Goal: Information Seeking & Learning: Learn about a topic

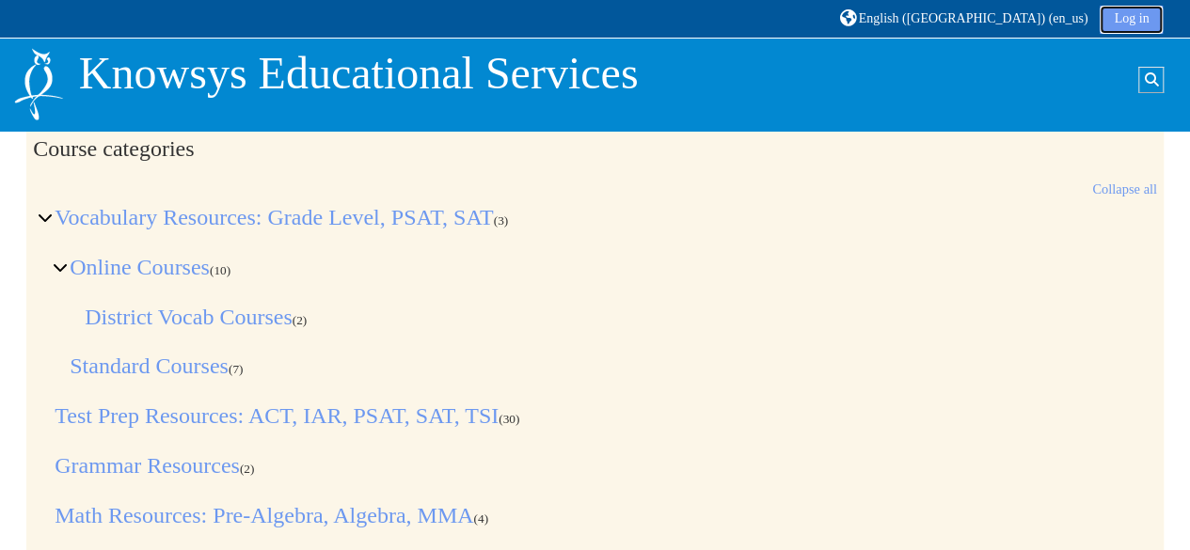
click at [1121, 20] on link "Log in" at bounding box center [1131, 20] width 63 height 28
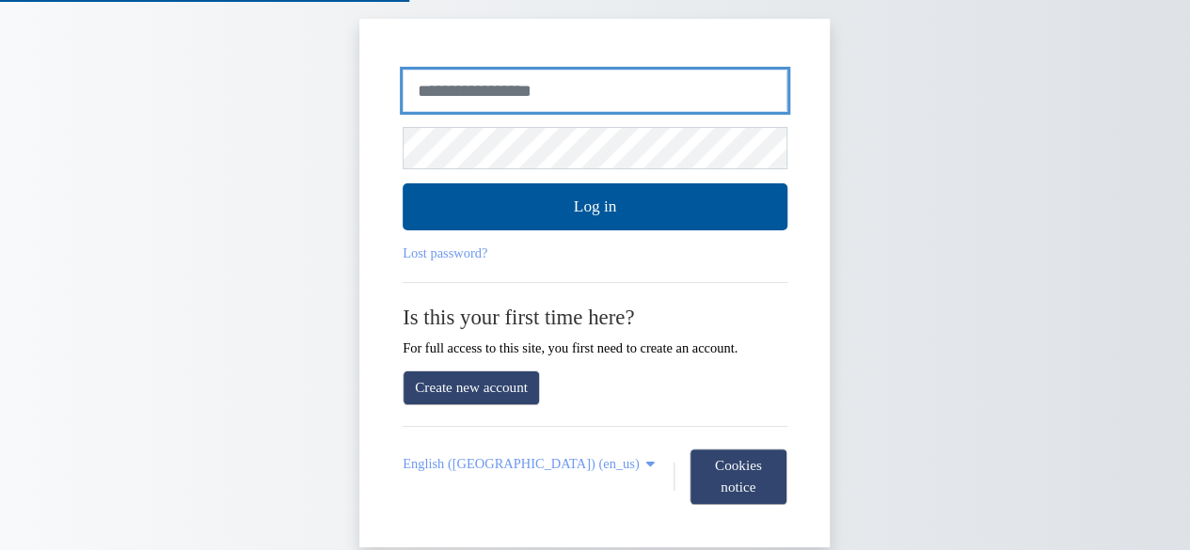
click at [519, 82] on input "Username or email" at bounding box center [595, 91] width 385 height 43
type input "**********"
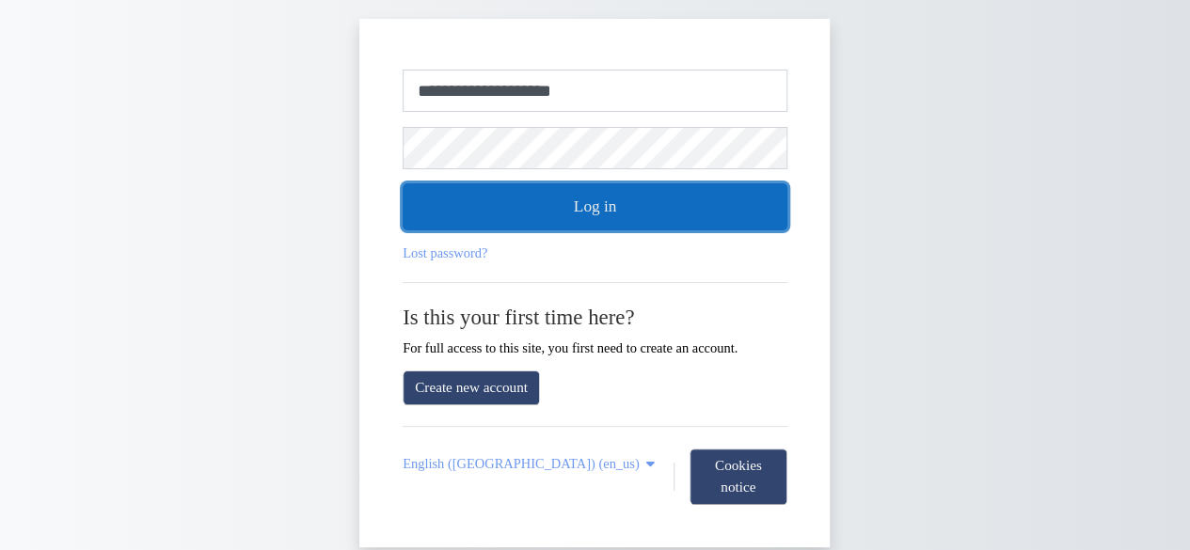
click at [587, 219] on button "Log in" at bounding box center [595, 206] width 385 height 47
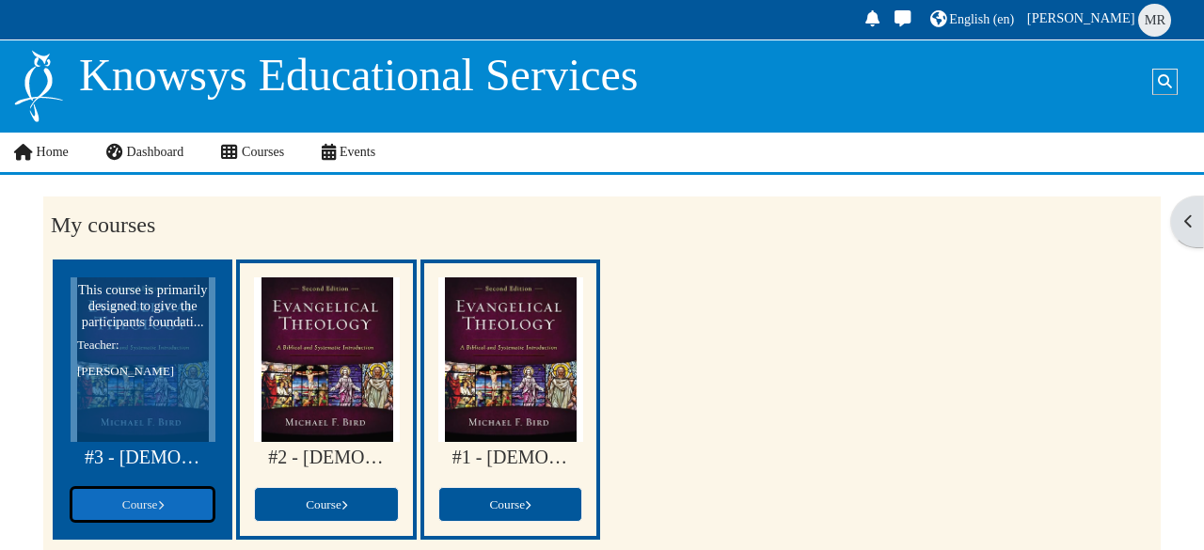
click at [156, 505] on span "Course" at bounding box center [142, 505] width 41 height 14
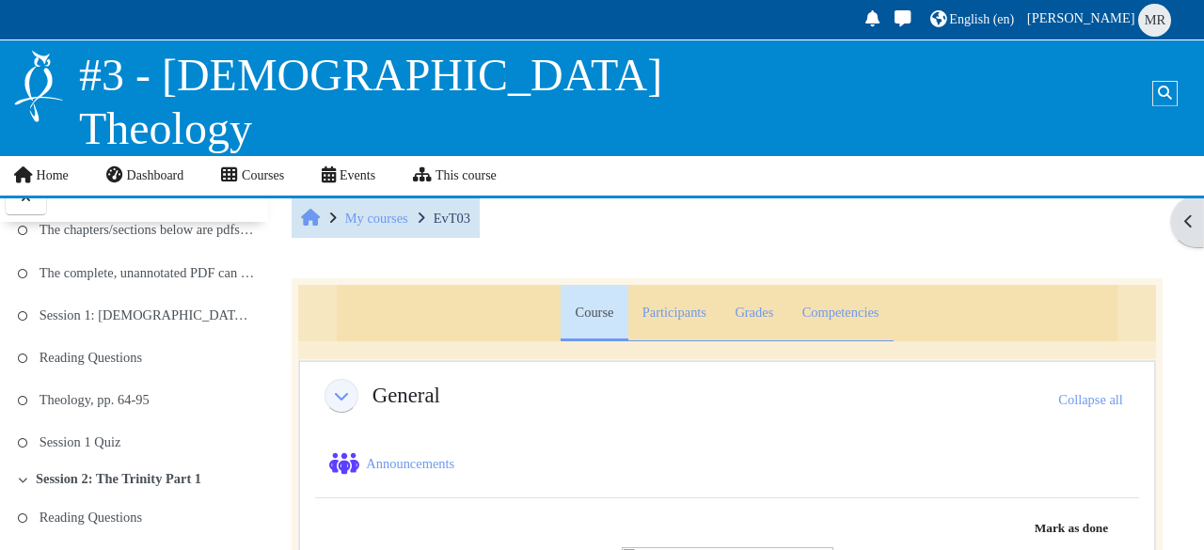
scroll to position [221, 0]
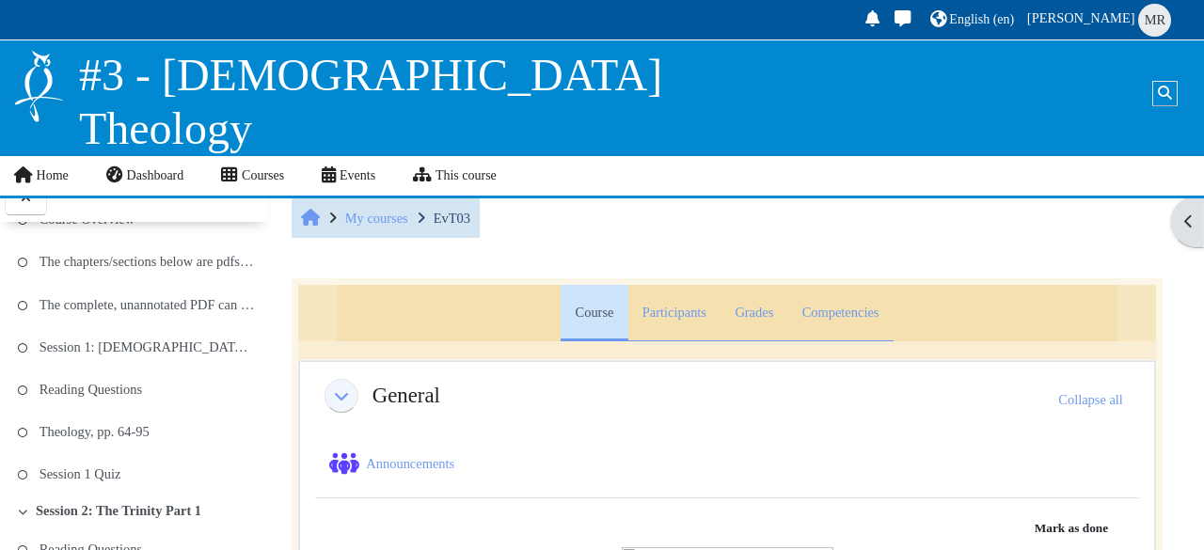
click at [549, 403] on div "Collapse all Expand all" at bounding box center [781, 400] width 683 height 26
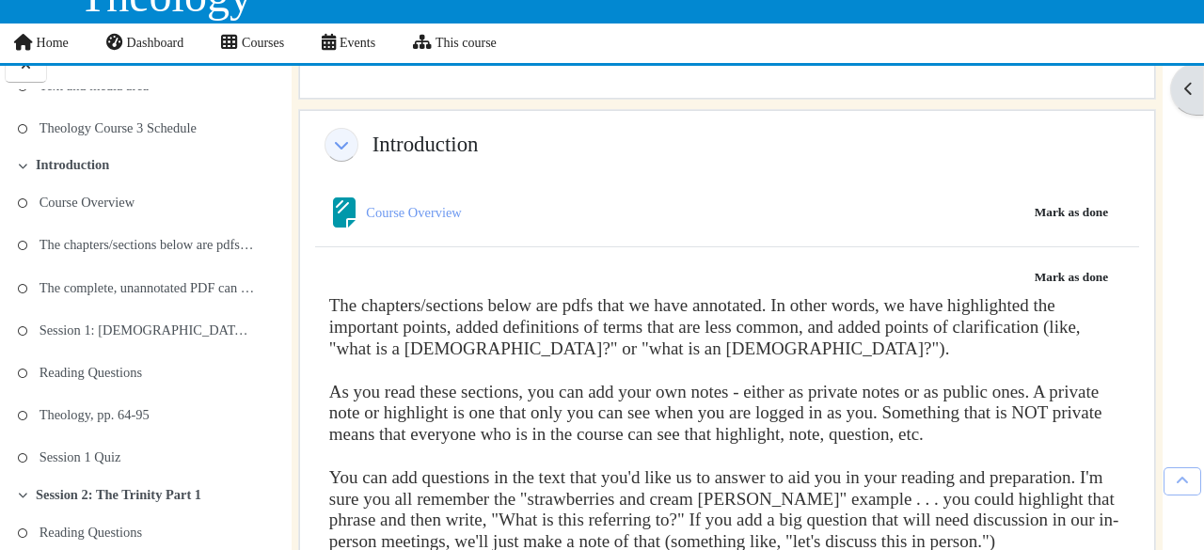
scroll to position [0, 0]
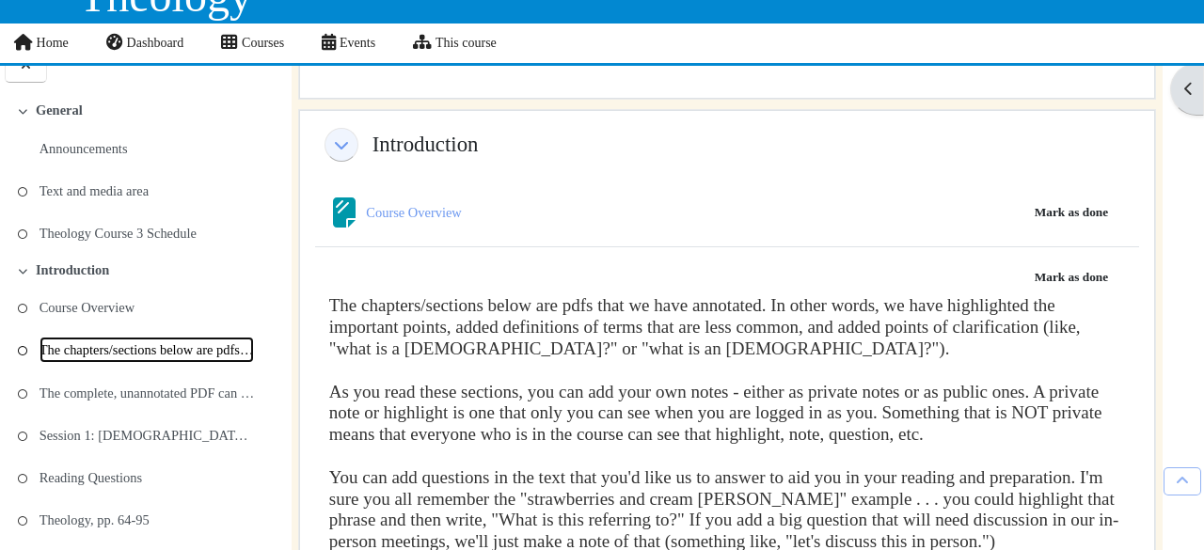
click at [139, 344] on link "The chapters/sections below are pdfs that we have ..." at bounding box center [147, 350] width 215 height 26
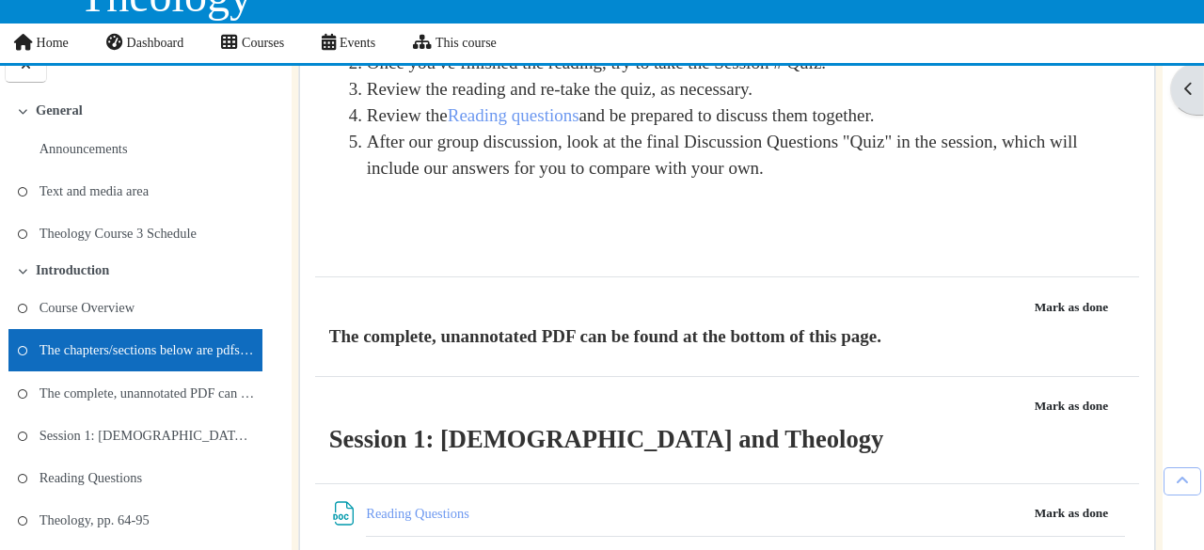
scroll to position [1736, 0]
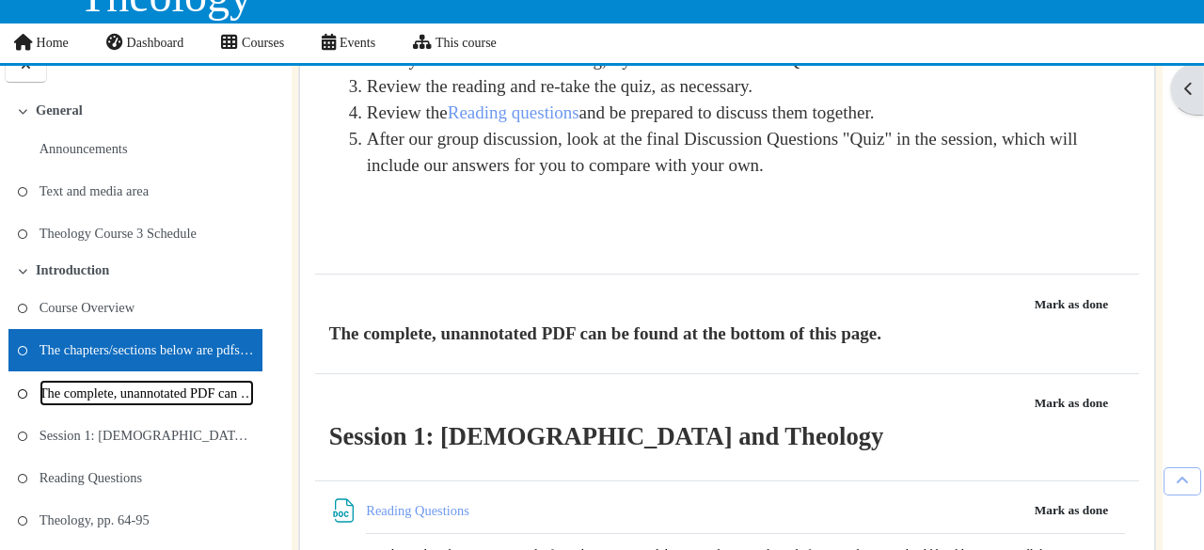
click at [197, 384] on link "The complete, unannotated PDF can be found at the ..." at bounding box center [147, 393] width 215 height 26
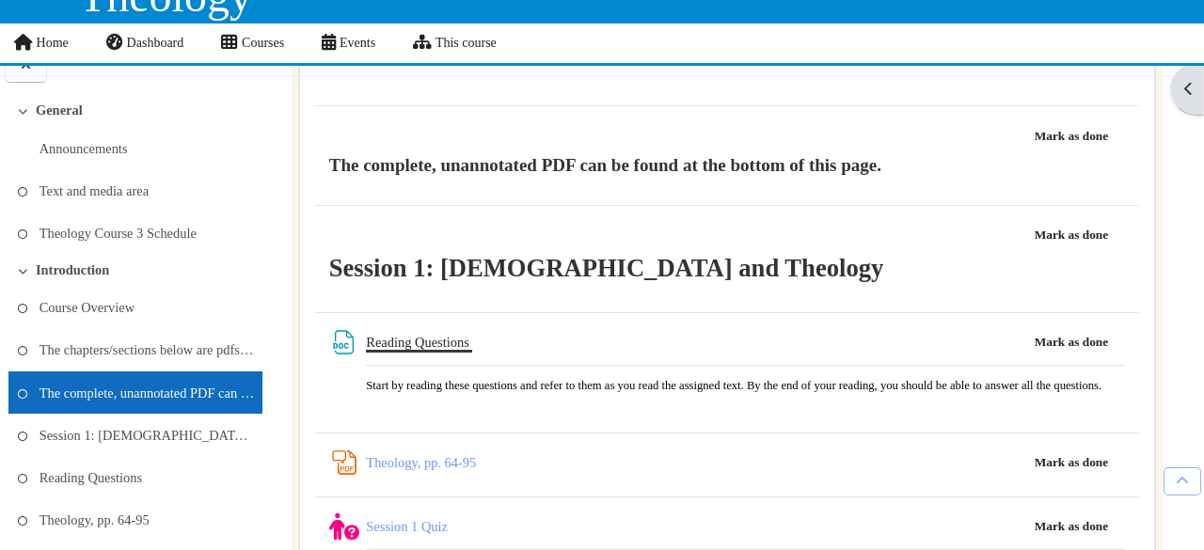
click at [444, 335] on link "Reading Questions File" at bounding box center [419, 342] width 106 height 15
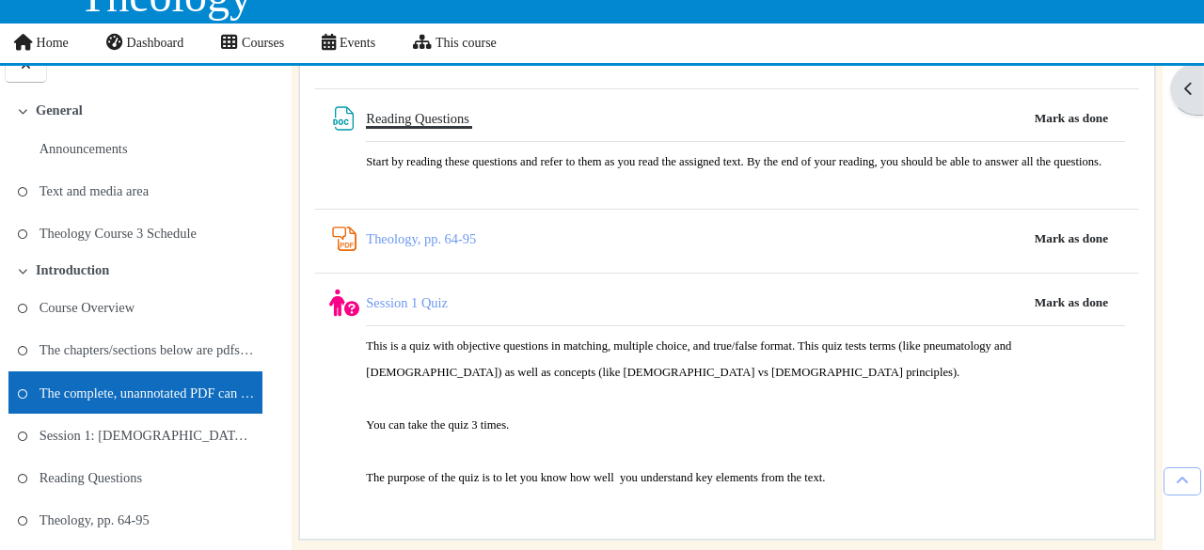
scroll to position [2141, 0]
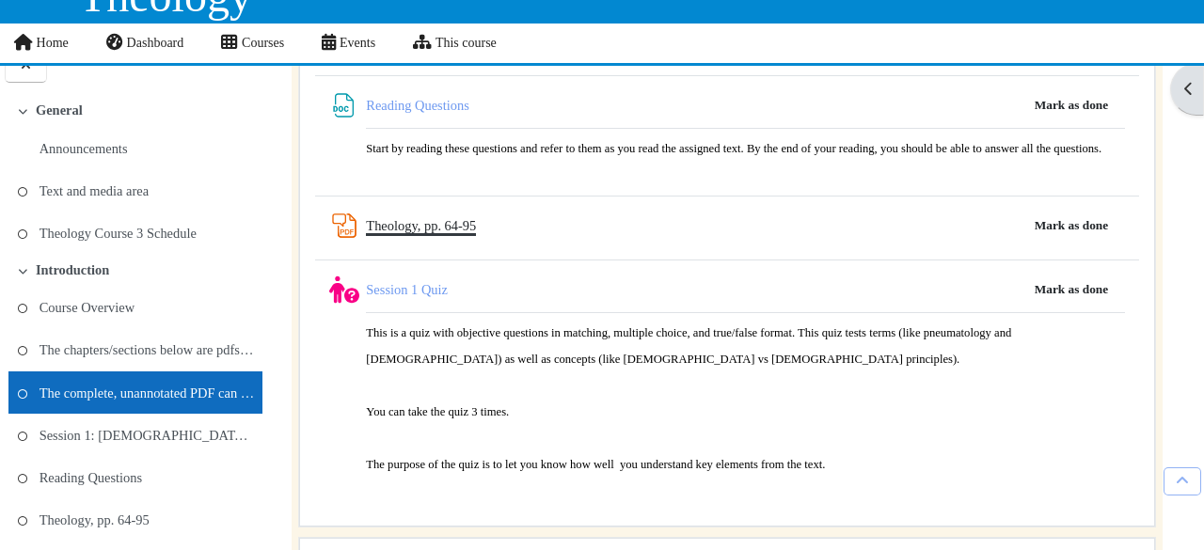
click at [445, 233] on link "Theology, pp. 64-95 PDF Annotation" at bounding box center [421, 225] width 110 height 15
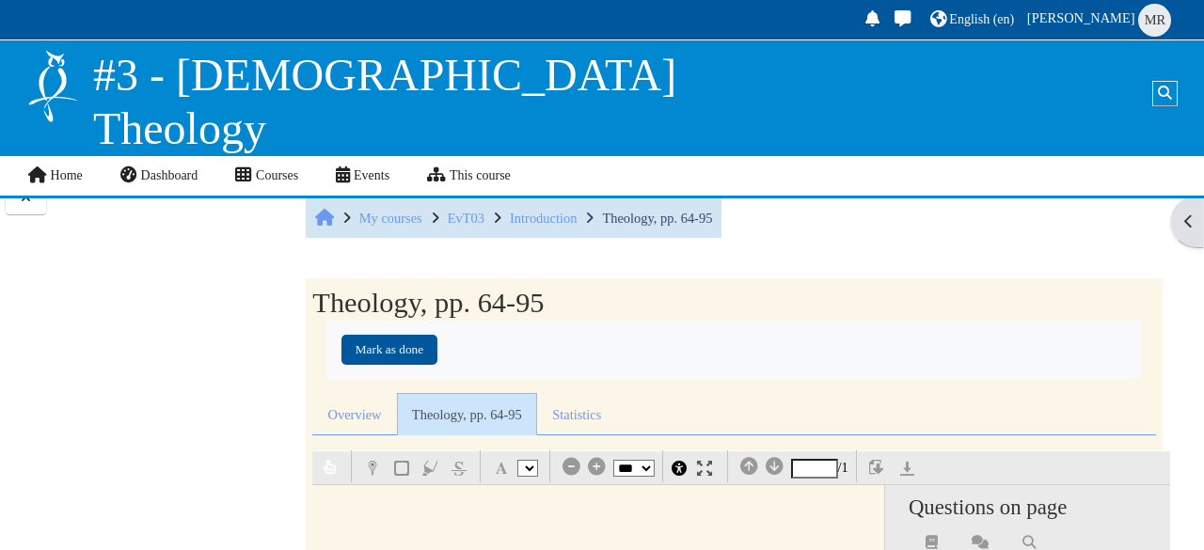
select select "*"
select select "**"
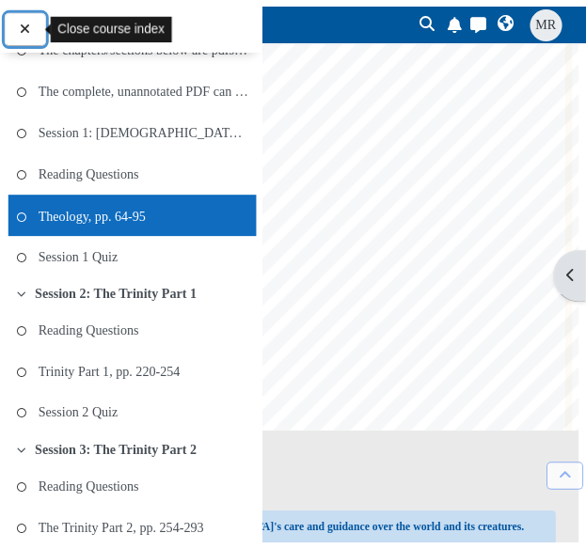
scroll to position [4, 152]
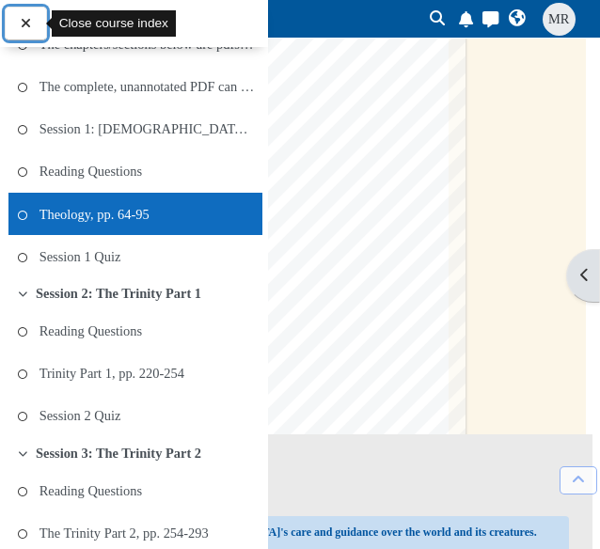
click at [20, 16] on icon at bounding box center [26, 23] width 18 height 14
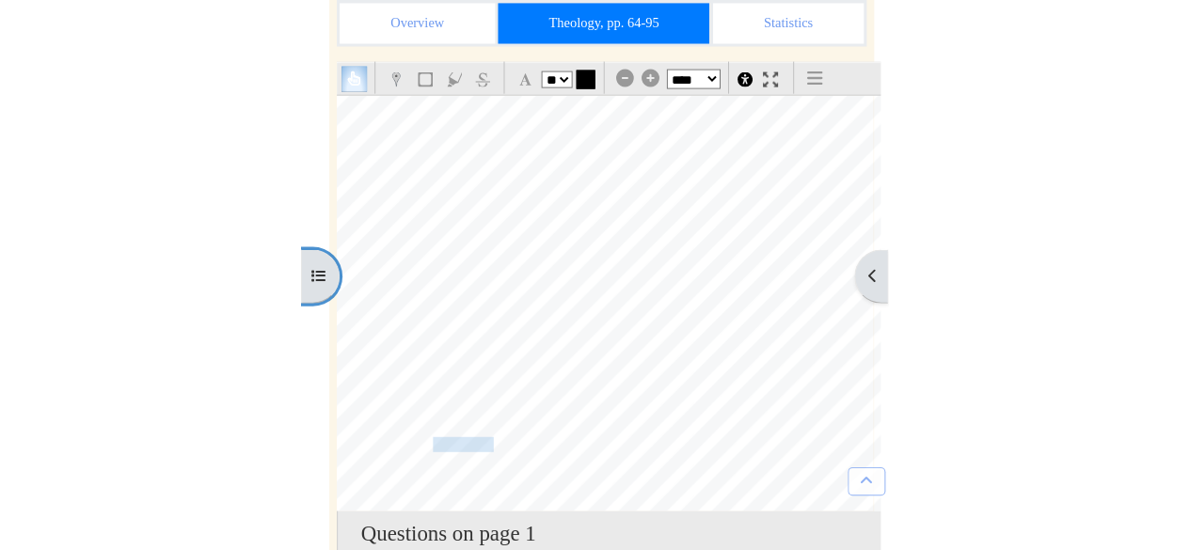
scroll to position [208, 30]
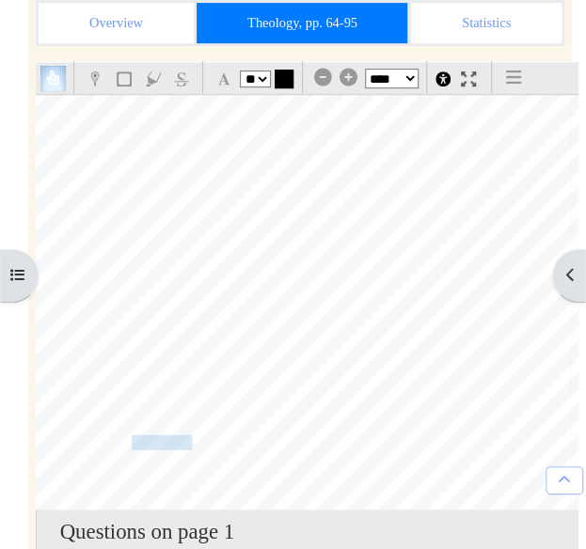
click at [553, 126] on div "64 Prolegomena Emmerson IV of Make Jesus Great Again Baptist Church in Phoenix,…" at bounding box center [308, 293] width 560 height 792
click at [555, 134] on div "64 Prolegomena Emmerson IV of Make Jesus Great Again Baptist Church in Phoenix,…" at bounding box center [308, 293] width 560 height 792
click at [551, 138] on div "64 Prolegomena Emmerson IV of Make Jesus Great Again Baptist Church in Phoenix,…" at bounding box center [308, 293] width 560 height 792
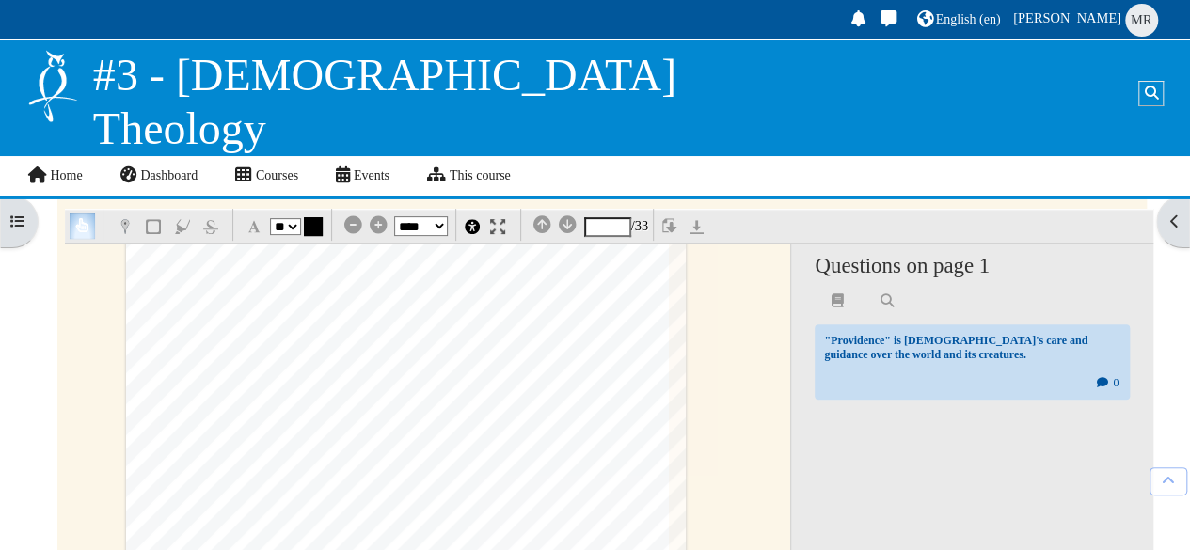
scroll to position [234, 0]
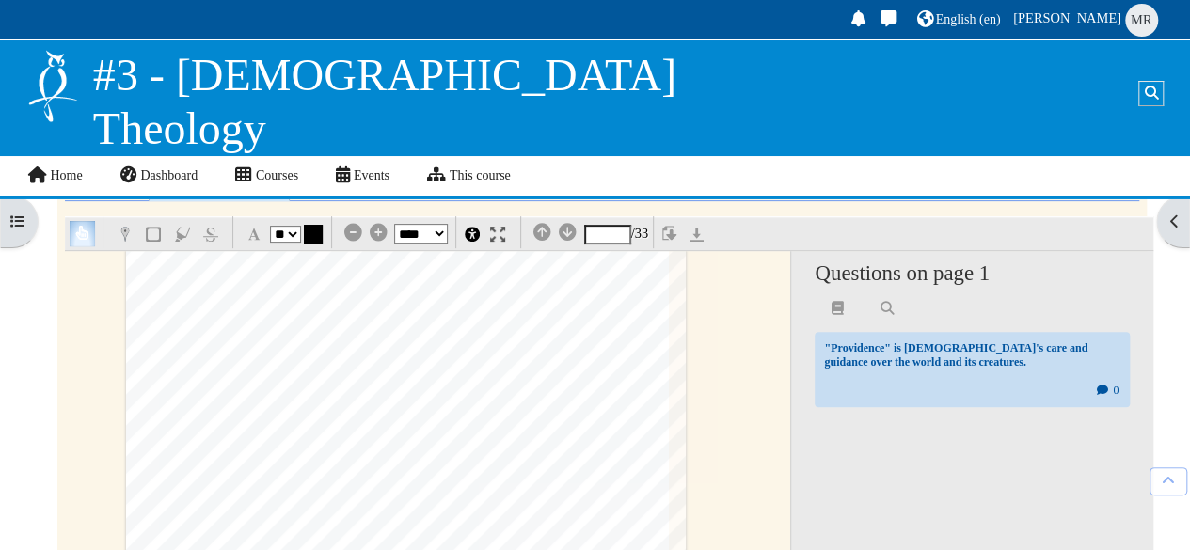
click at [644, 342] on div "64 Prolegomena Emmerson IV of Make Jesus Great Again Baptist Church in Phoenix,…" at bounding box center [406, 449] width 560 height 792
click at [645, 345] on div "64 Prolegomena Emmerson IV of Make Jesus Great Again Baptist Church in Phoenix,…" at bounding box center [406, 449] width 560 height 792
click at [645, 346] on div "64 Prolegomena Emmerson IV of Make Jesus Great Again Baptist Church in Phoenix,…" at bounding box center [406, 449] width 560 height 792
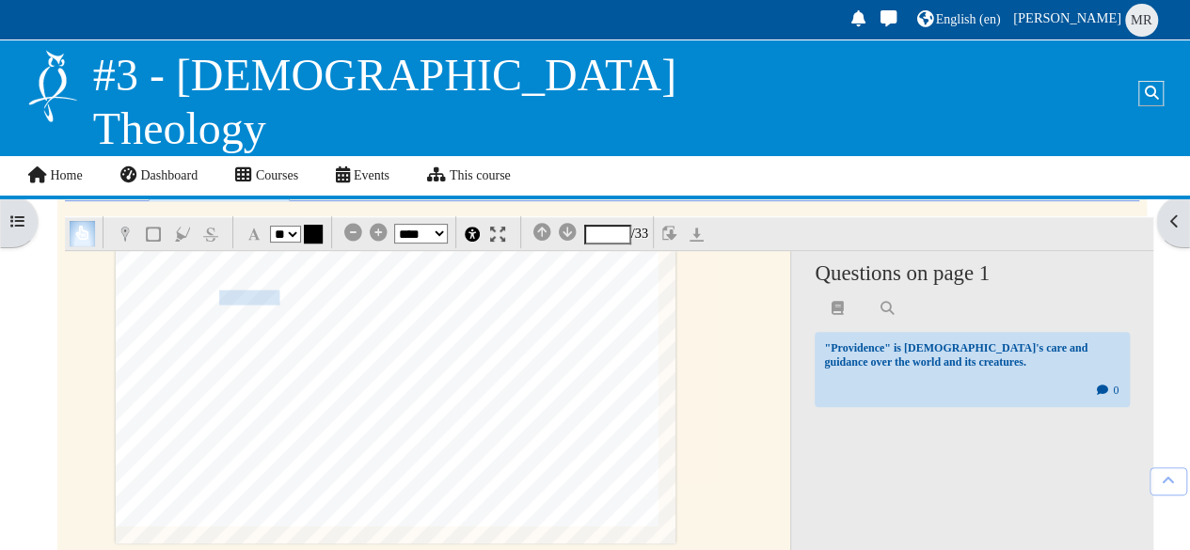
scroll to position [508, 40]
type input "*"
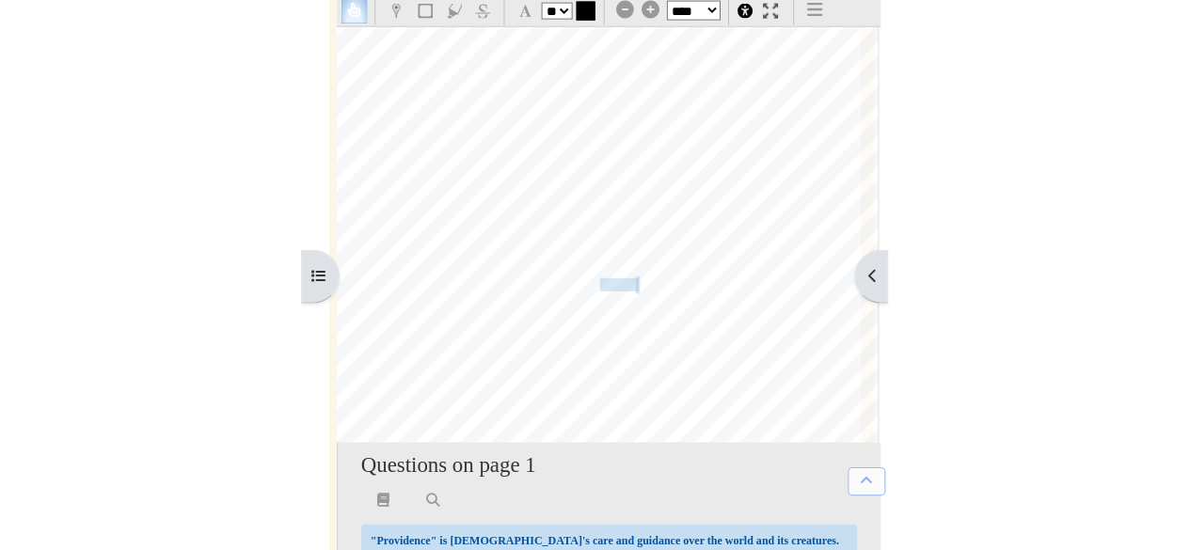
scroll to position [1002, 42]
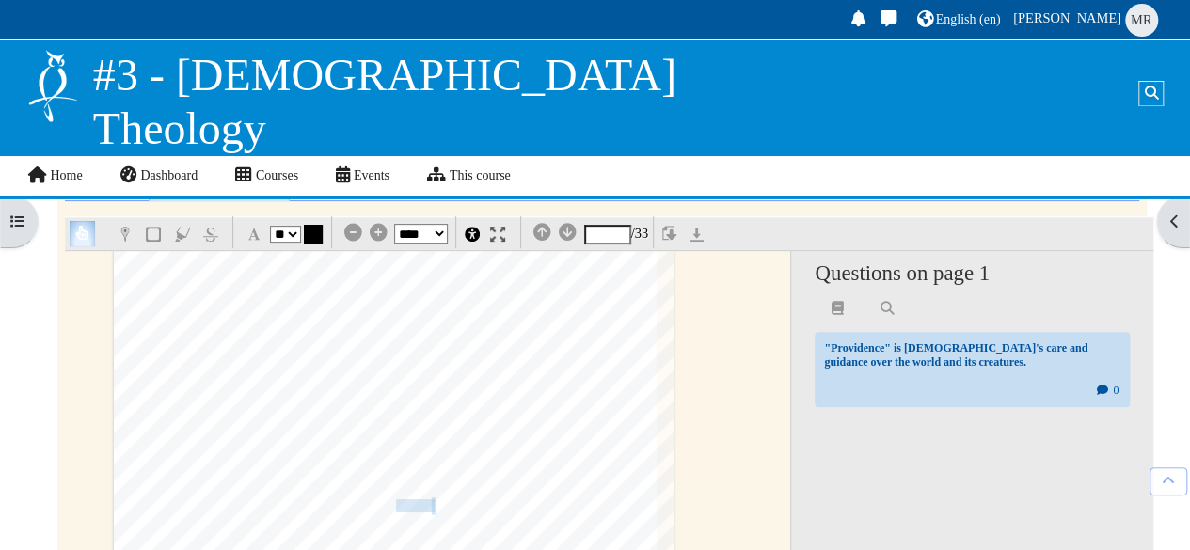
click at [1072, 274] on h4 "Questions on page 1" at bounding box center [972, 273] width 315 height 25
click at [491, 466] on div "§ 1.6 Sources for Theology 65 Paul's speeches in Lystra (Acts 14:15-17) and at …" at bounding box center [392, 266] width 560 height 792
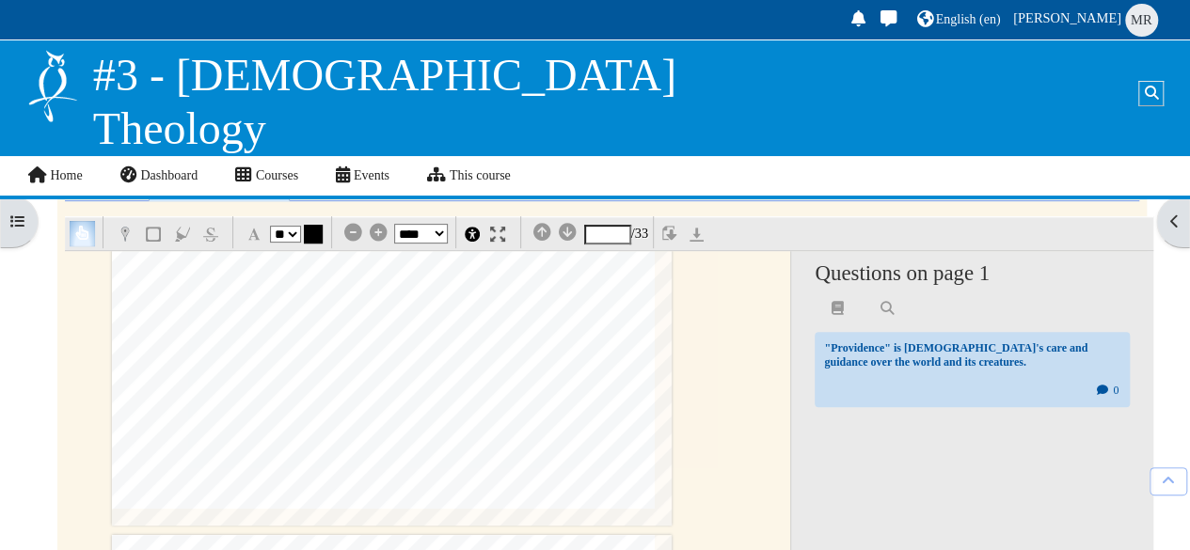
scroll to position [1328, 44]
type input "*"
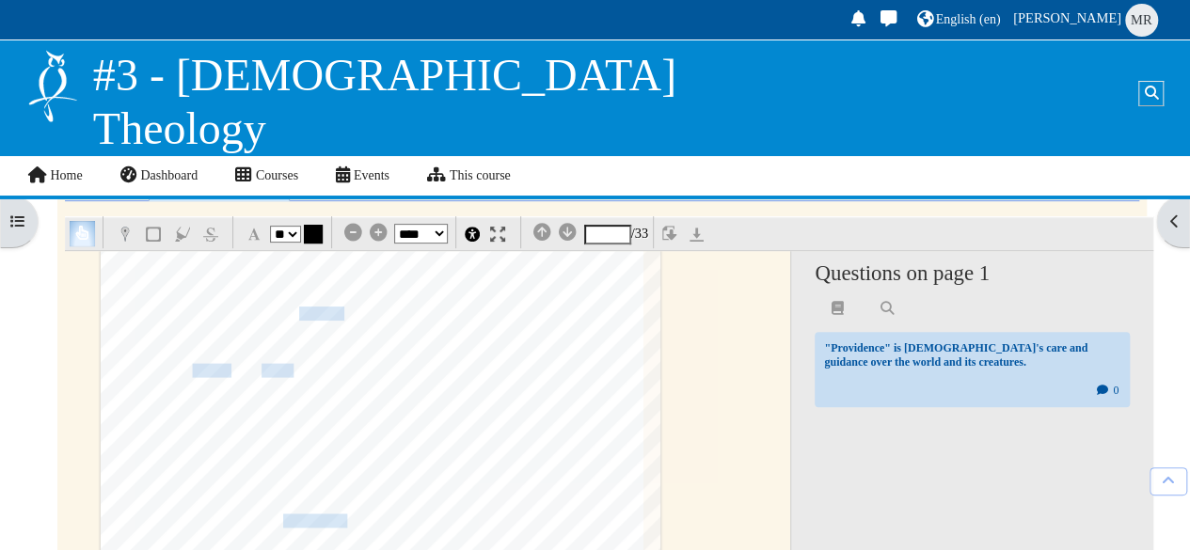
scroll to position [1623, 71]
click at [472, 392] on span "light, then sin is the blindfold preventing people from seeing the" at bounding box center [442, 393] width 348 height 13
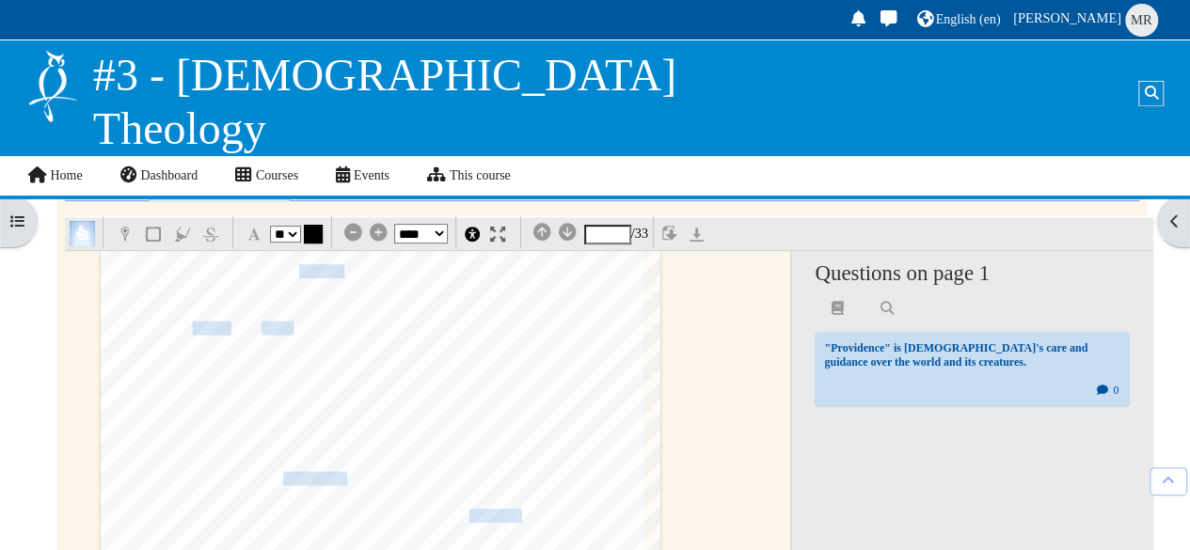
scroll to position [1669, 71]
click at [258, 325] on span "is marred and ·tarred by the noetic effect" at bounding box center [291, 328] width 222 height 13
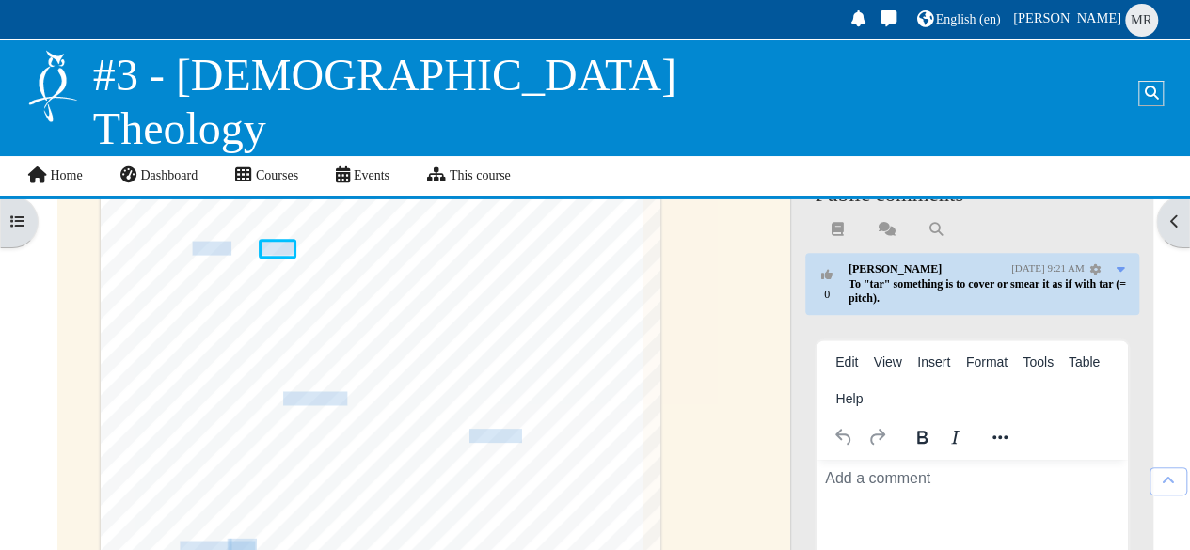
scroll to position [350, 0]
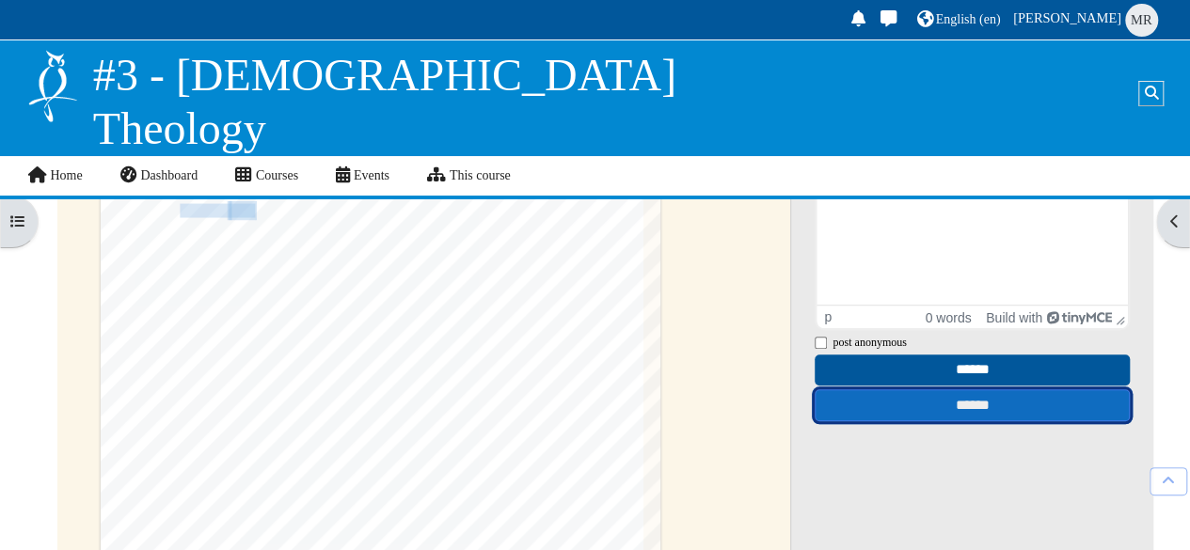
click at [978, 413] on input "******" at bounding box center [972, 406] width 315 height 33
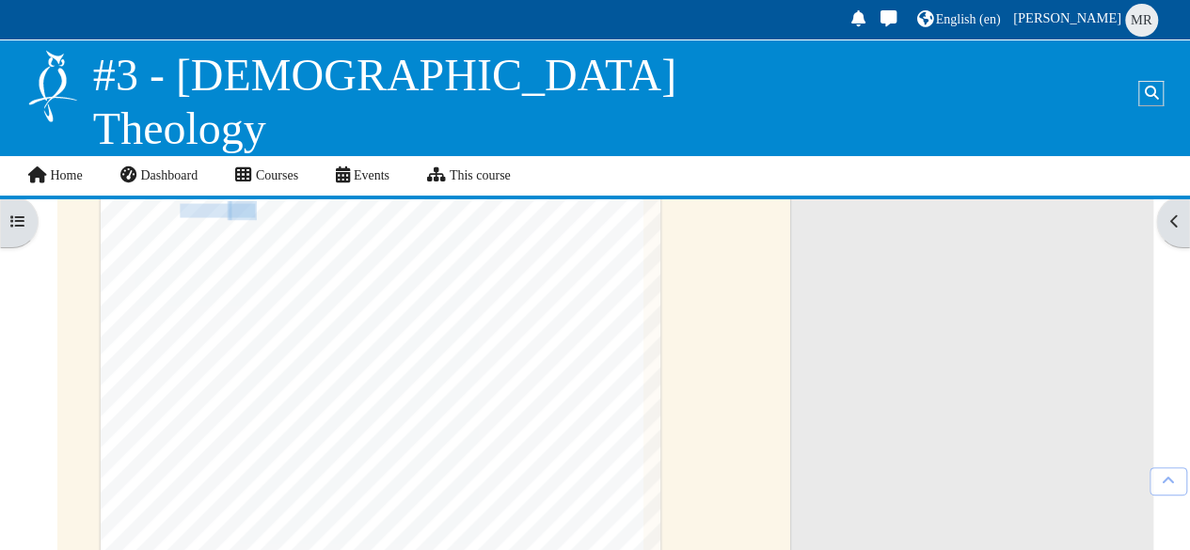
scroll to position [347, 0]
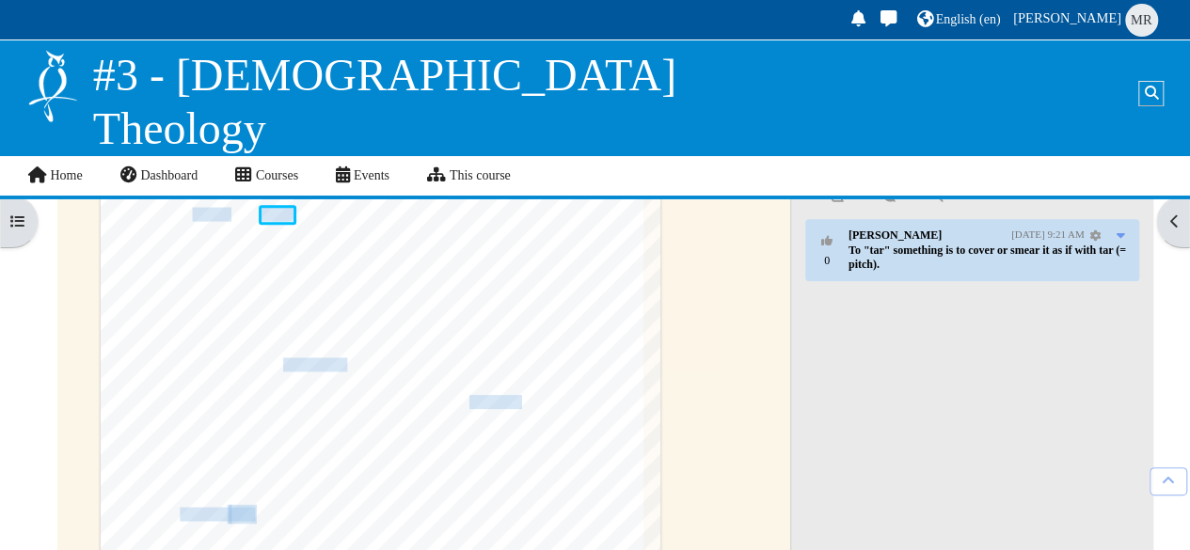
click at [708, 390] on div "64 Prolegomena Emmerson IV of Make Jesus Great Again Baptist Church in Phoenix,…" at bounding box center [428, 553] width 726 height 830
click at [516, 359] on span "yielded a" at bounding box center [541, 364] width 50 height 13
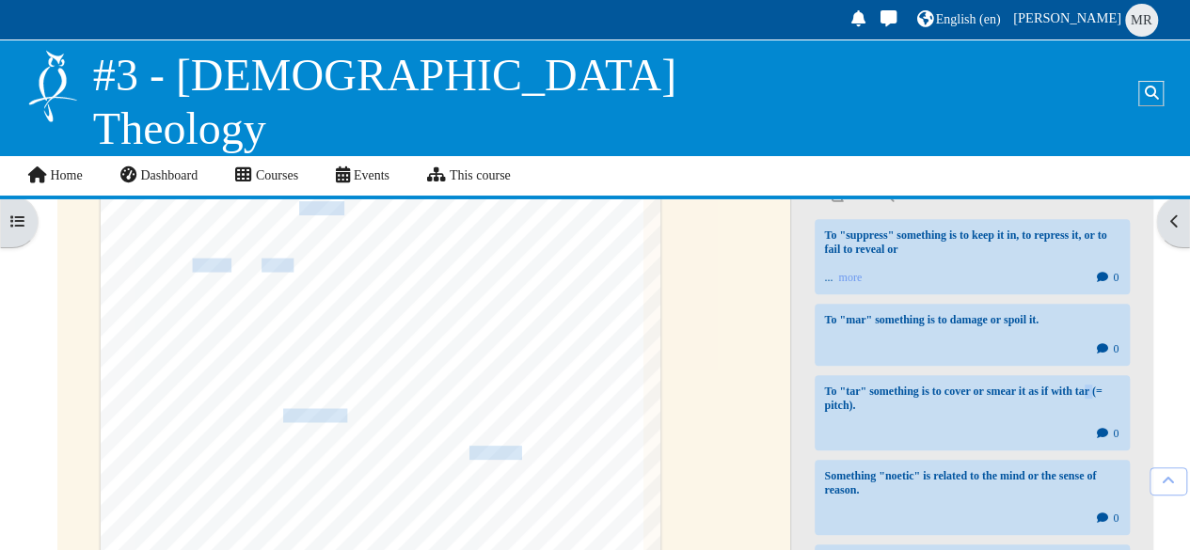
scroll to position [374, 0]
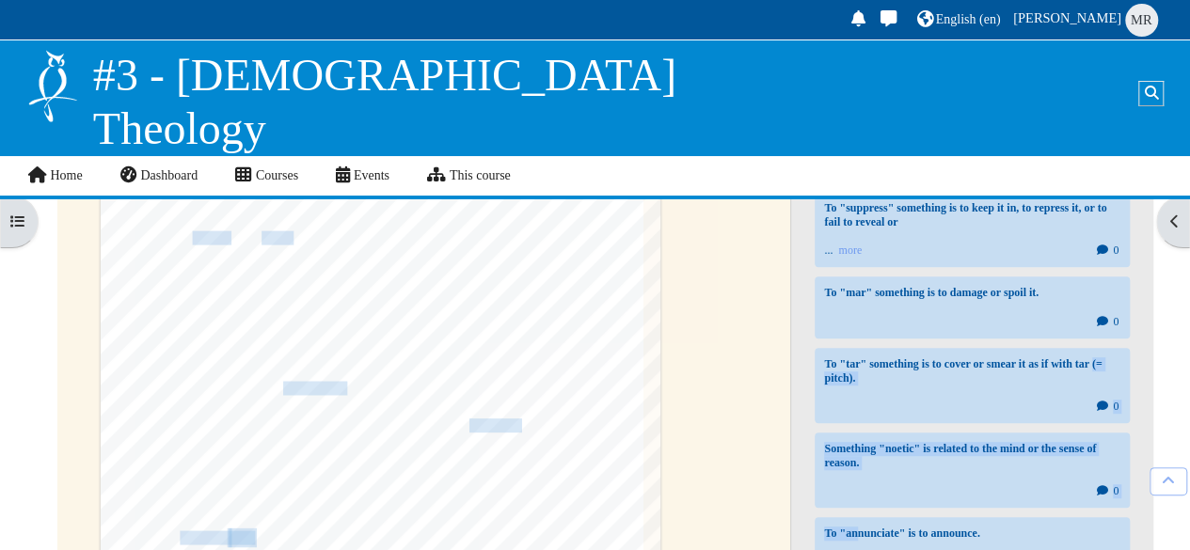
drag, startPoint x: 844, startPoint y: 451, endPoint x: 723, endPoint y: 342, distance: 162.6
click at [634, 347] on div "64 Prolegomena Emmerson IV of Make Jesus Great Again Baptist Church in Phoenix,…" at bounding box center [609, 526] width 1089 height 830
click at [723, 342] on div "64 Prolegomena Emmerson IV of Make Jesus Great Again Baptist Church in Phoenix,…" at bounding box center [428, 526] width 726 height 830
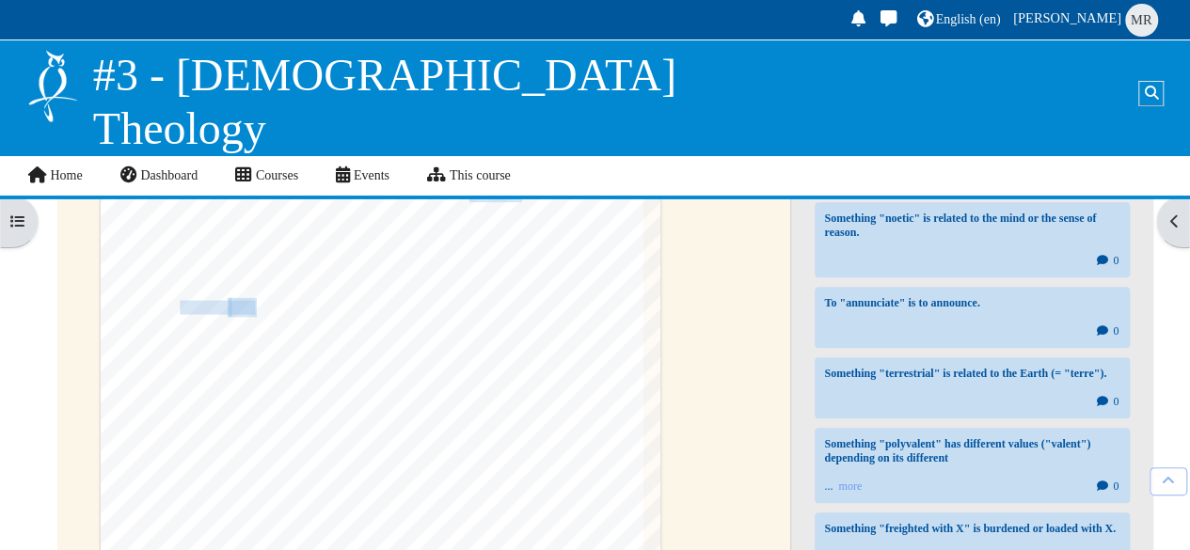
scroll to position [1322, 71]
click at [523, 303] on span "~fe," at bounding box center [535, 303] width 24 height 19
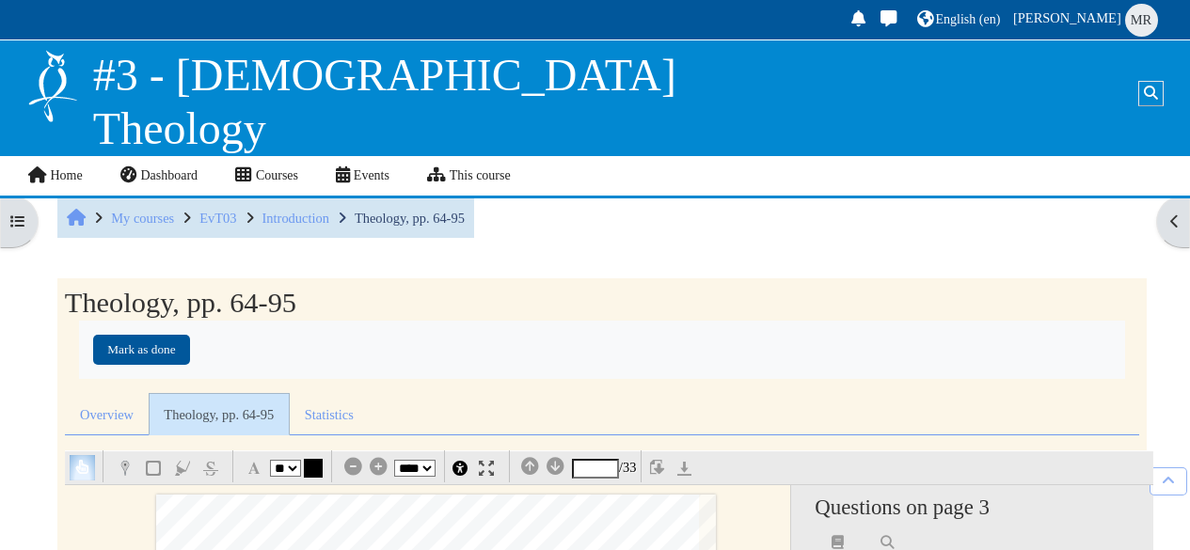
select select "**"
select select "*"
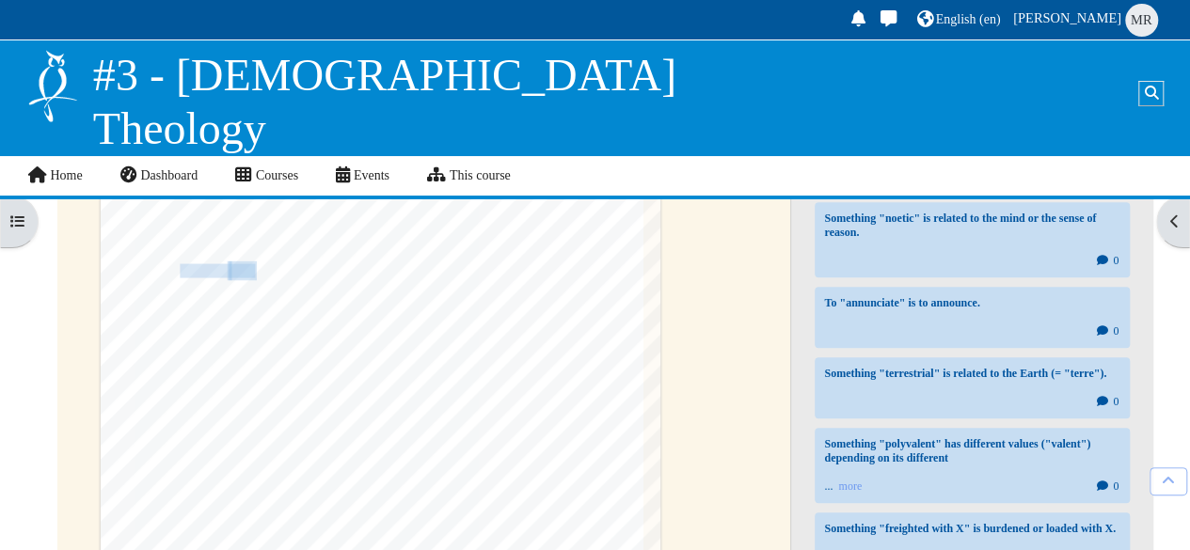
scroll to position [1656, 71]
click at [376, 433] on span "perceived and constructed differently by artists, scientists, explorers, tribal…" at bounding box center [397, 439] width 434 height 13
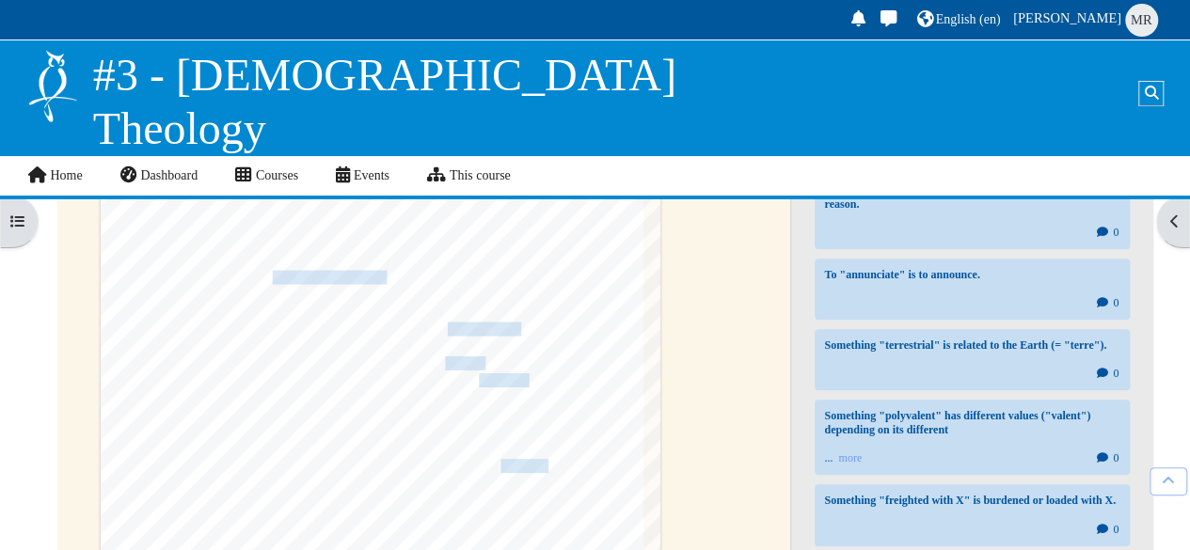
scroll to position [2125, 71]
type input "*"
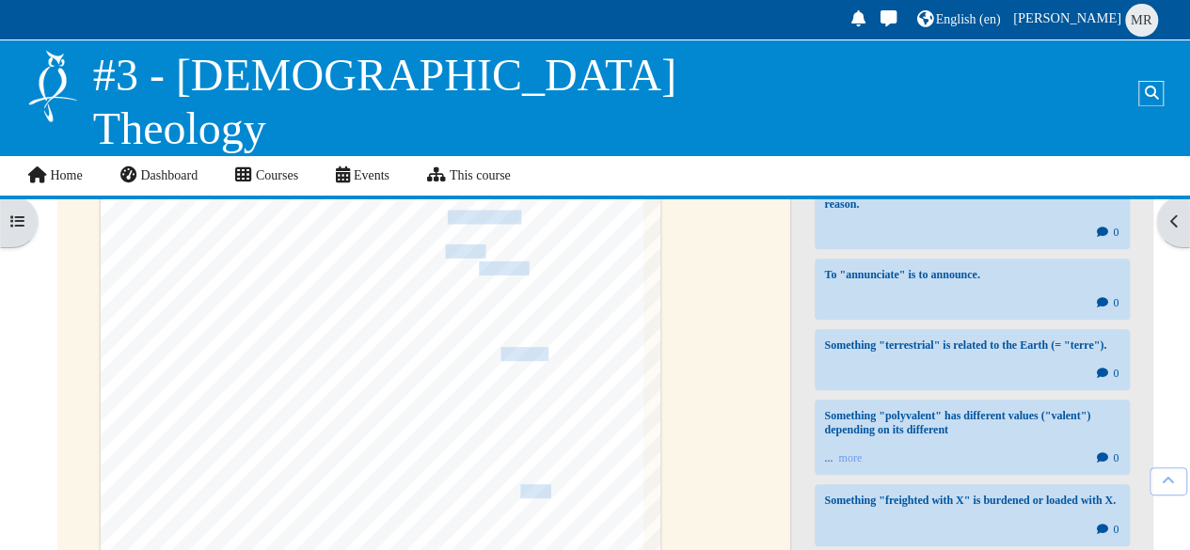
scroll to position [2235, 71]
click at [476, 274] on div "§ 1.6 Sources for Theology 67 Appeals to the authority of nature must be treate…" at bounding box center [381, 427] width 560 height 792
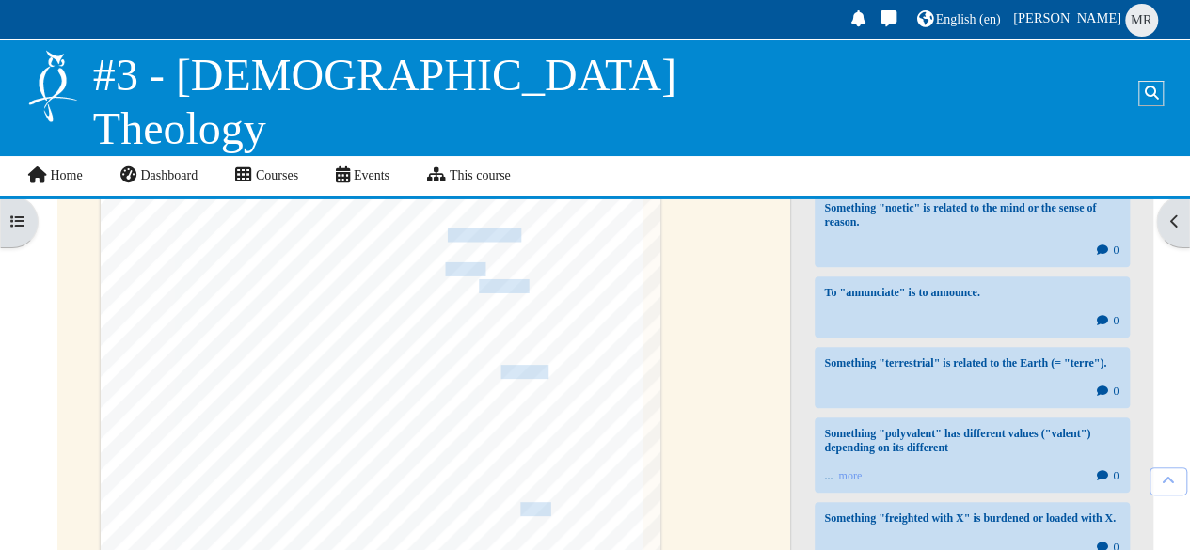
scroll to position [555, 0]
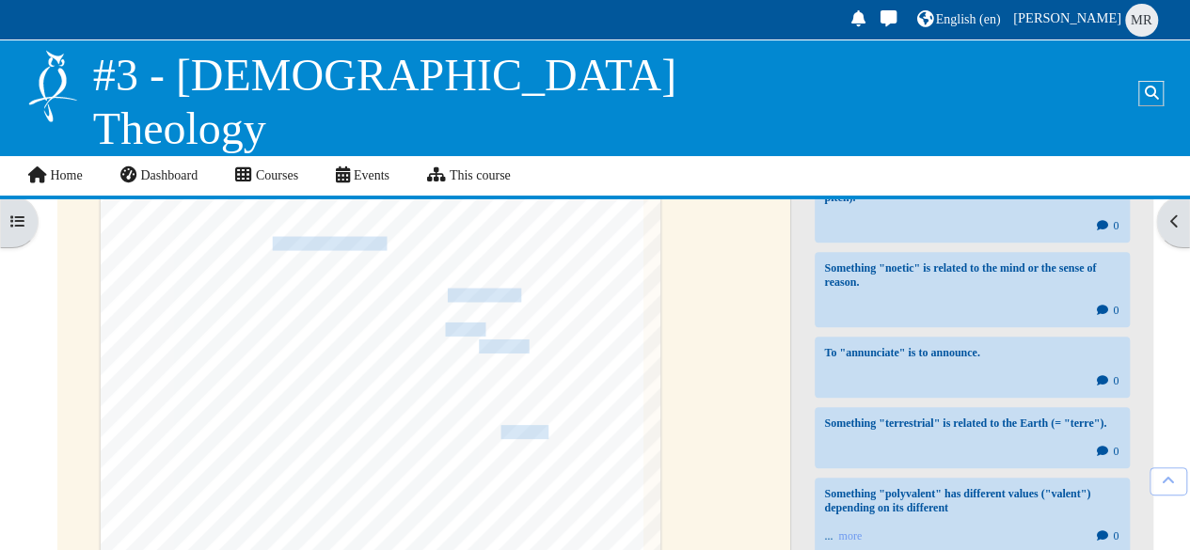
click at [461, 321] on span "most obdurate authority-nature's" at bounding box center [538, 329] width 246 height 17
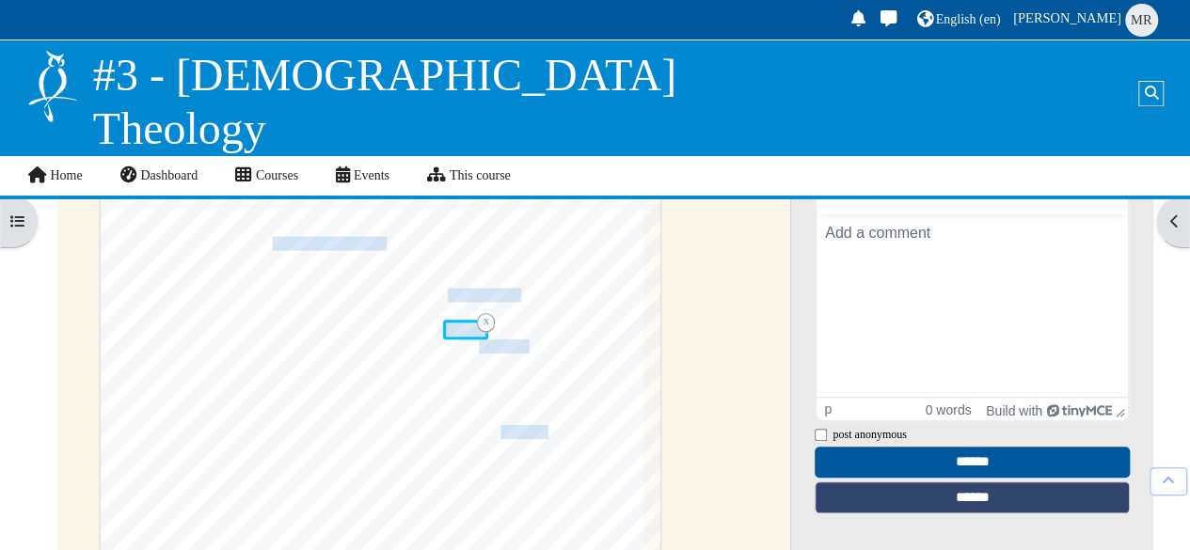
scroll to position [0, 0]
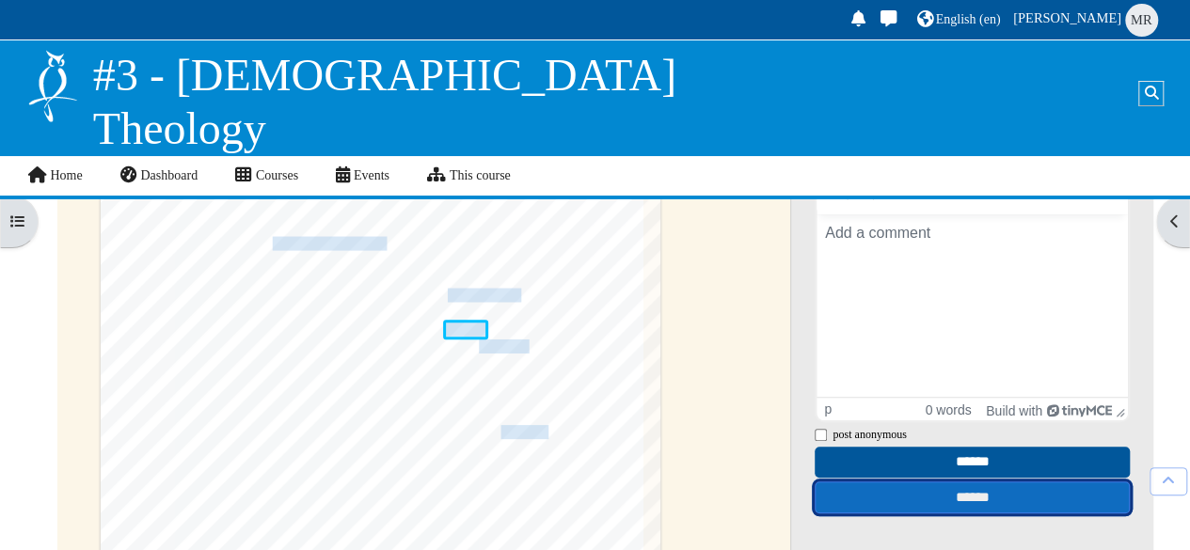
click at [901, 513] on input "******" at bounding box center [972, 498] width 315 height 33
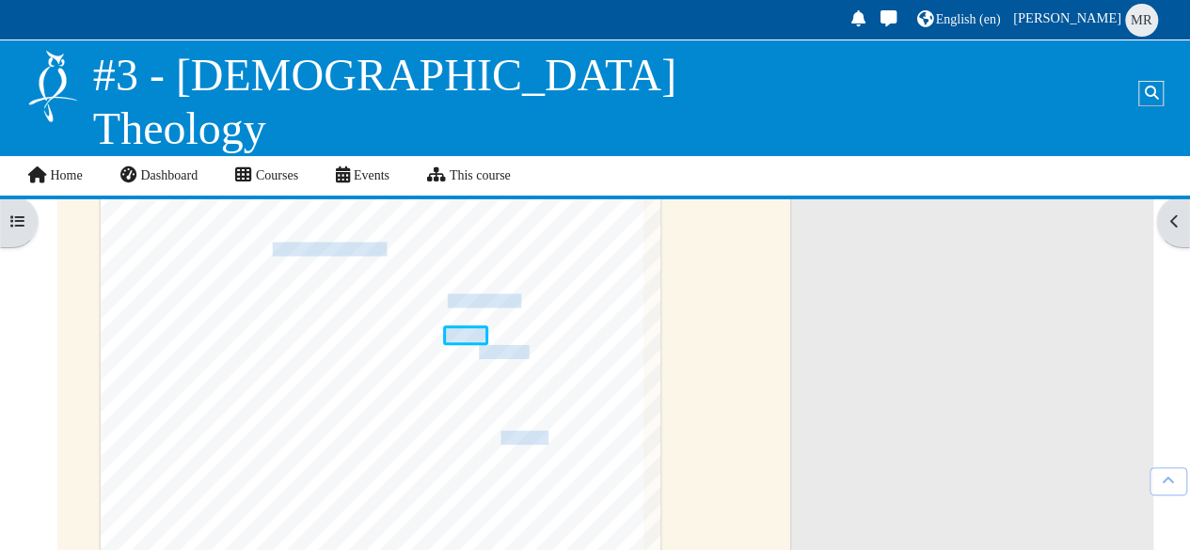
scroll to position [796, 0]
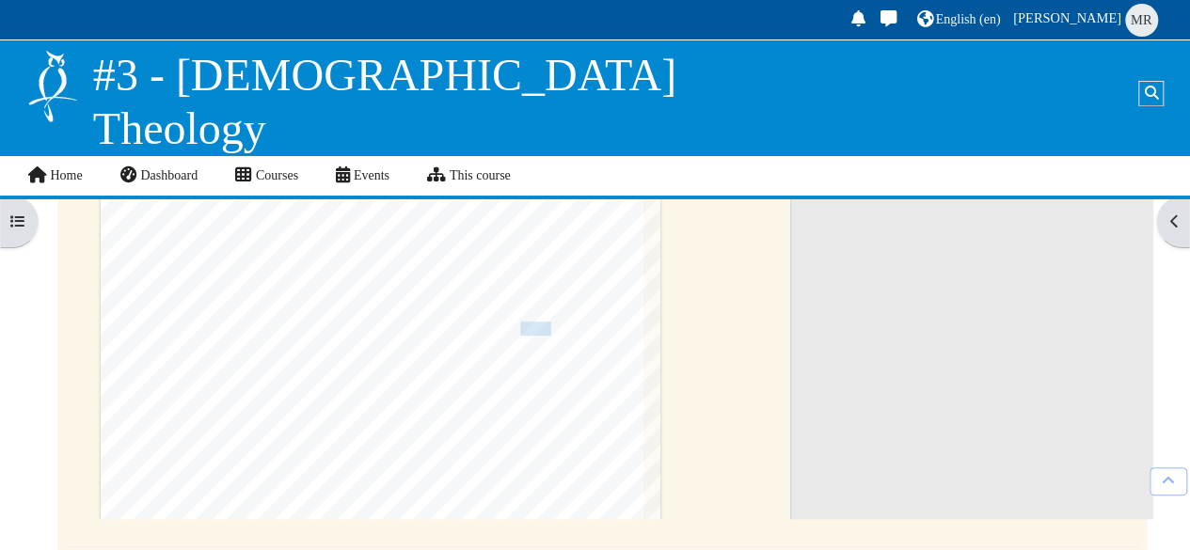
click at [756, 343] on div "64 Prolegomena Emmerson IV of Make Jesus Great Again Baptist Church in Phoenix,…" at bounding box center [428, 105] width 726 height 830
click at [499, 372] on span ""abandon[ing] ·natural relations with women." Some have" at bounding box center [475, 379] width 370 height 17
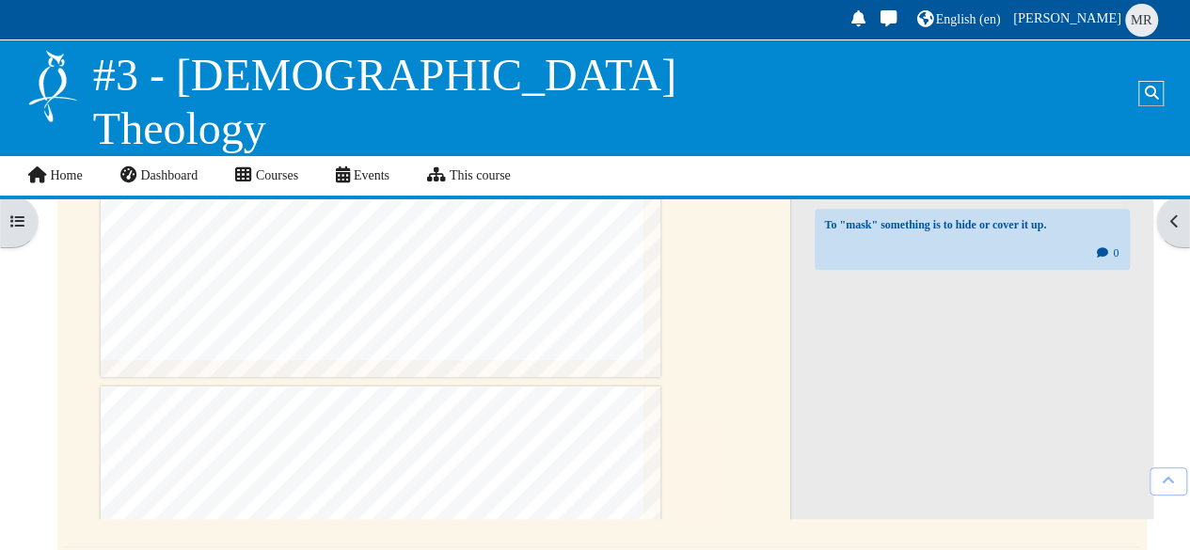
scroll to position [2525, 71]
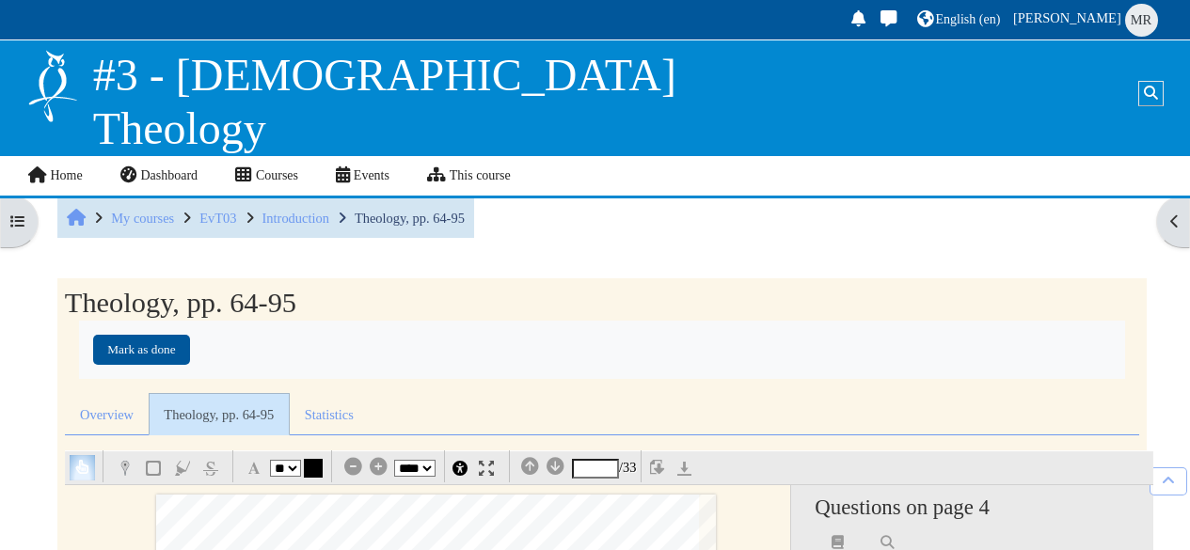
select select "**"
select select "*"
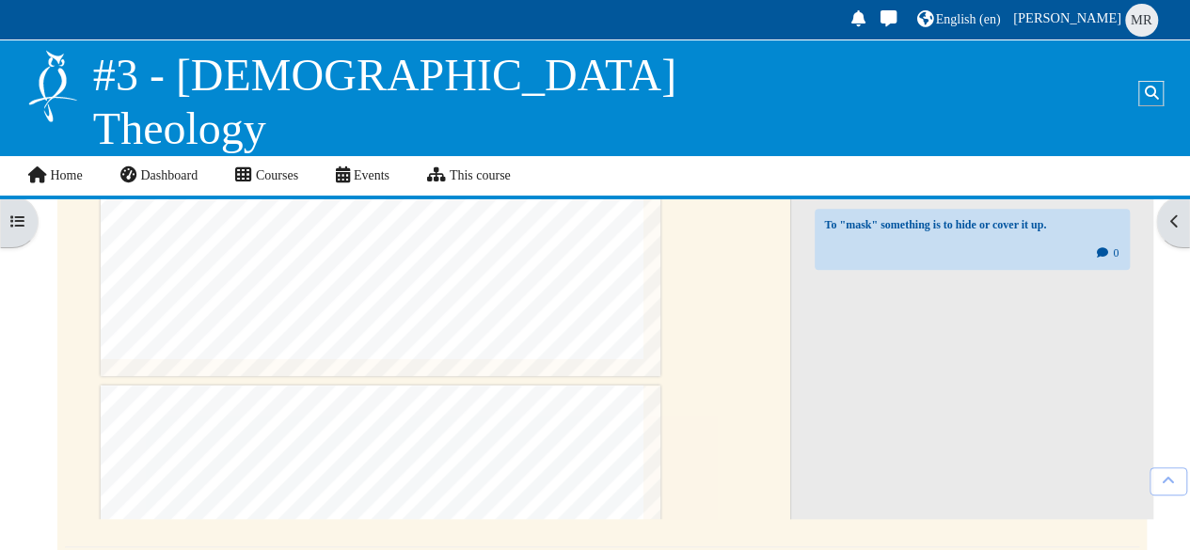
scroll to position [2529, 71]
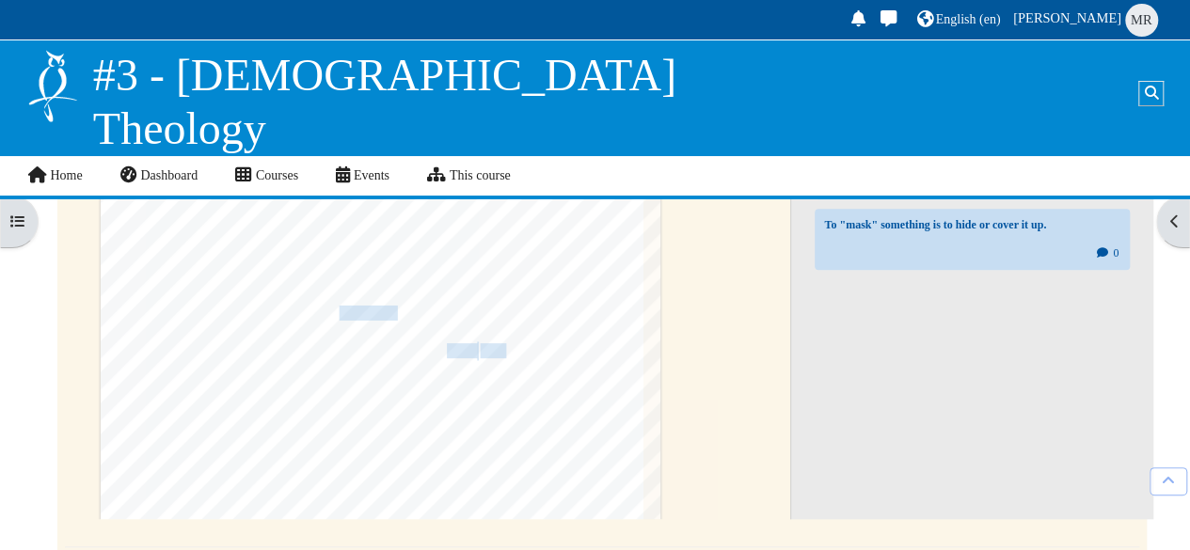
scroll to position [2785, 56]
drag, startPoint x: 676, startPoint y: 398, endPoint x: 835, endPoint y: 533, distance: 209.0
click at [835, 533] on section "Theology, pp. 64-95 Completion requirements Mark as done Overview Questions Ans…" at bounding box center [601, 33] width 1089 height 1101
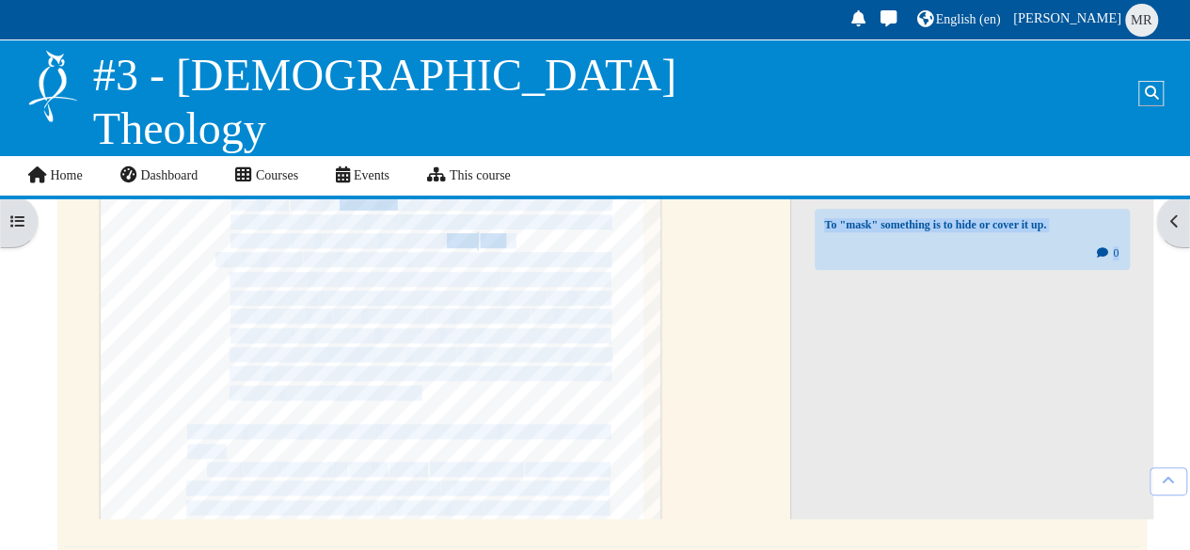
type input "*"
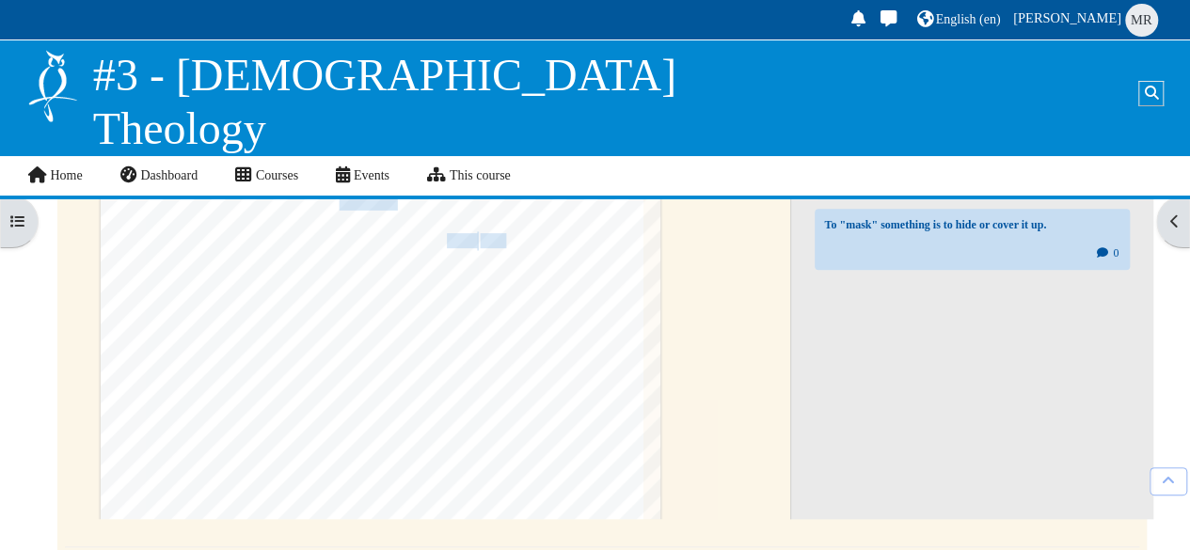
click at [749, 387] on div "64 Prolegomena Emmerson IV of Make Jesus Great Again Baptist Church in Phoenix,…" at bounding box center [428, 105] width 726 height 830
click at [354, 272] on span "prescriptive" at bounding box center [369, 275] width 58 height 14
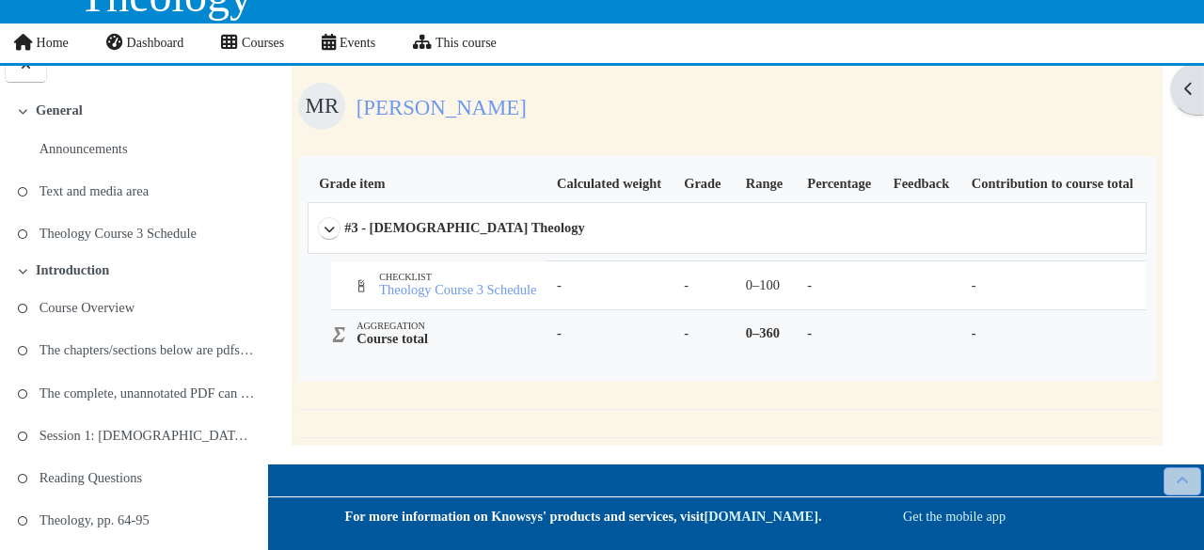
scroll to position [243, 0]
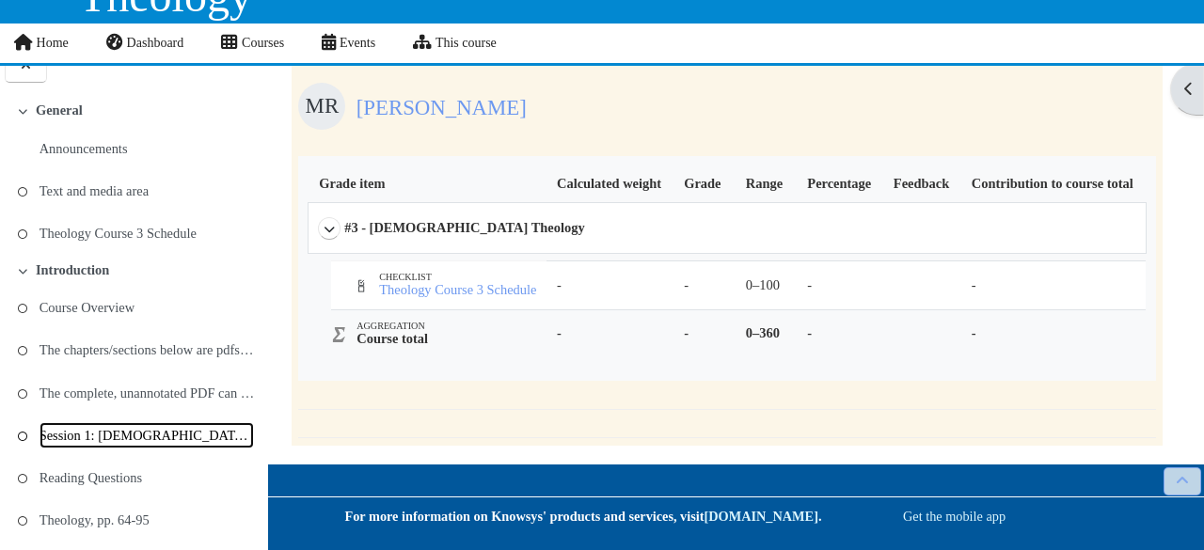
click at [145, 438] on link "Session 1: [DEMOGRAPHIC_DATA] and Theology" at bounding box center [147, 435] width 215 height 26
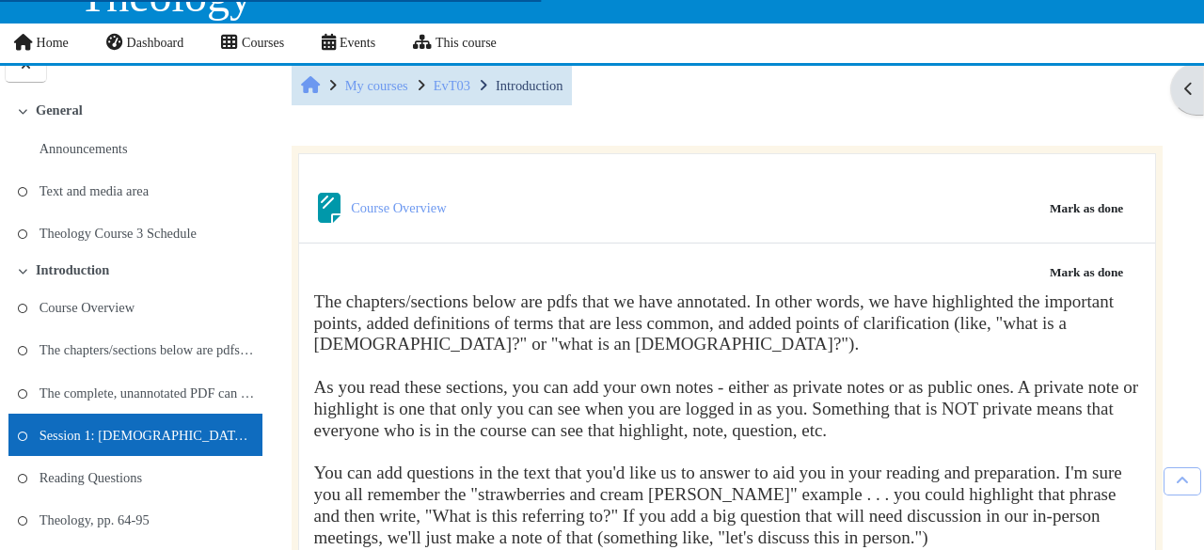
scroll to position [915, 0]
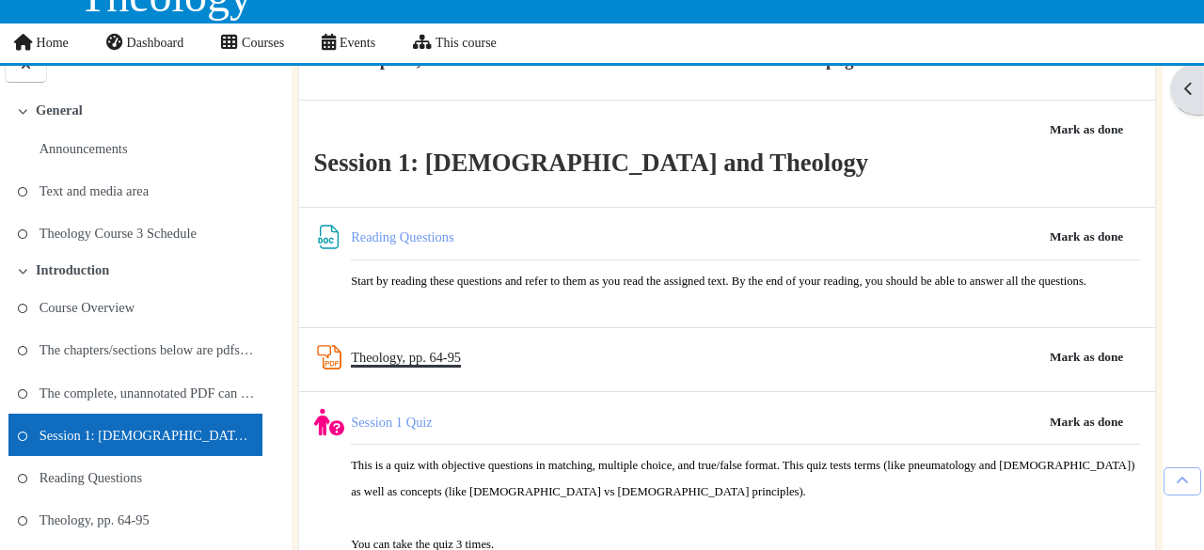
click at [402, 365] on link "Theology, pp. 64-95 PDF Annotation" at bounding box center [406, 357] width 110 height 15
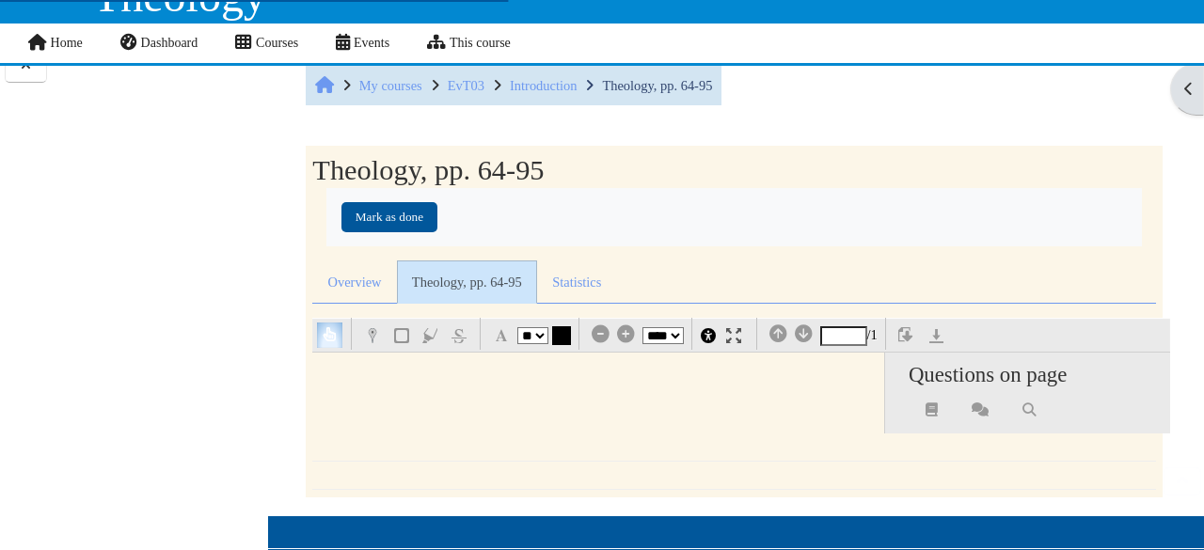
select select "**"
select select "*"
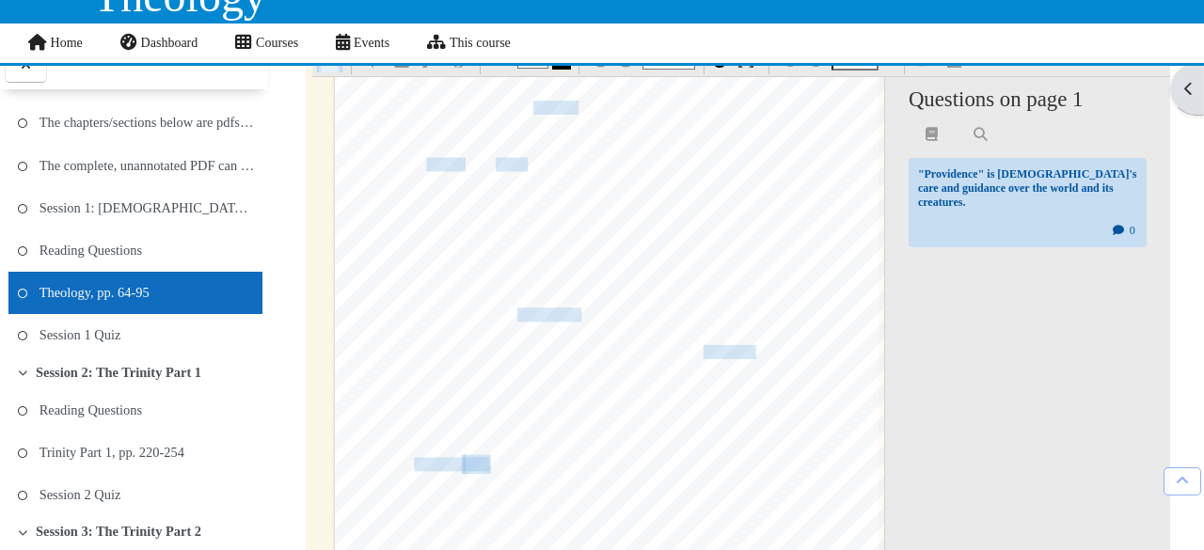
scroll to position [1657, 0]
click at [681, 178] on span "light, then sin is the blindfold preventing people from seeing the" at bounding box center [697, 185] width 393 height 19
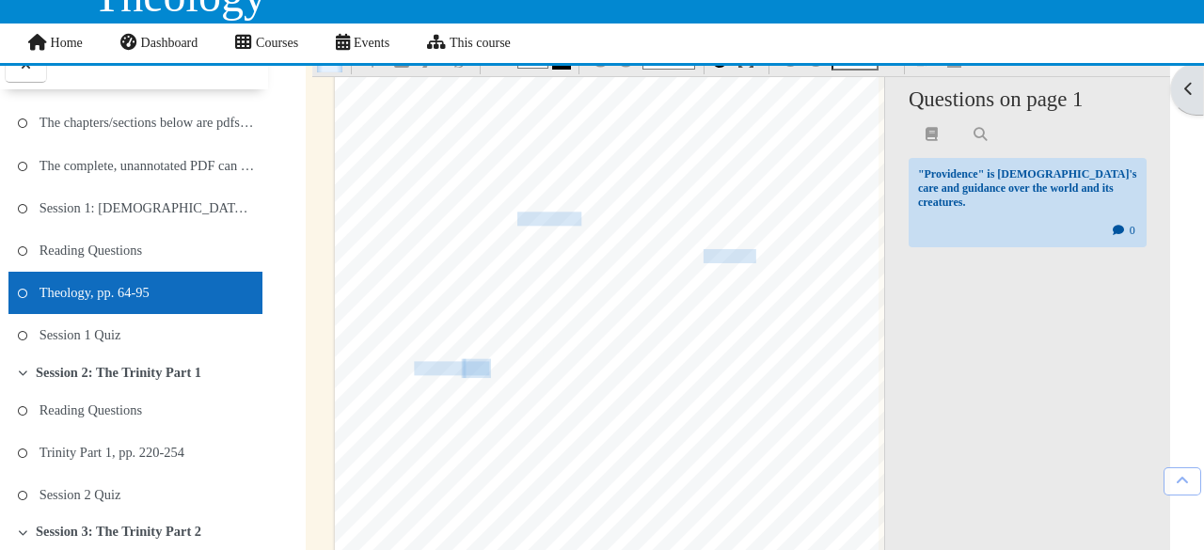
scroll to position [1868, 0]
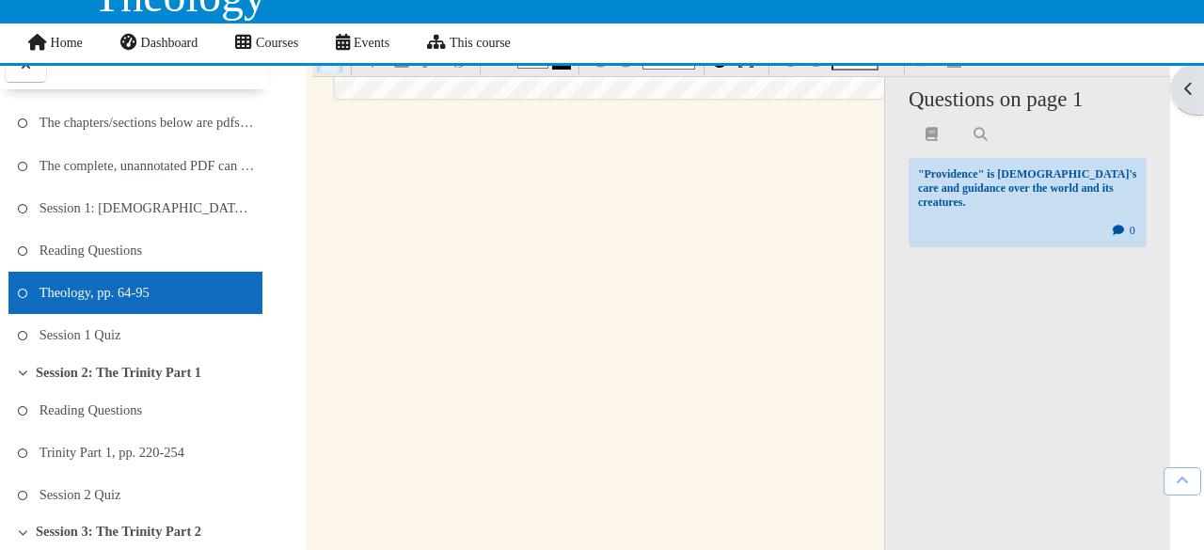
type input "*"
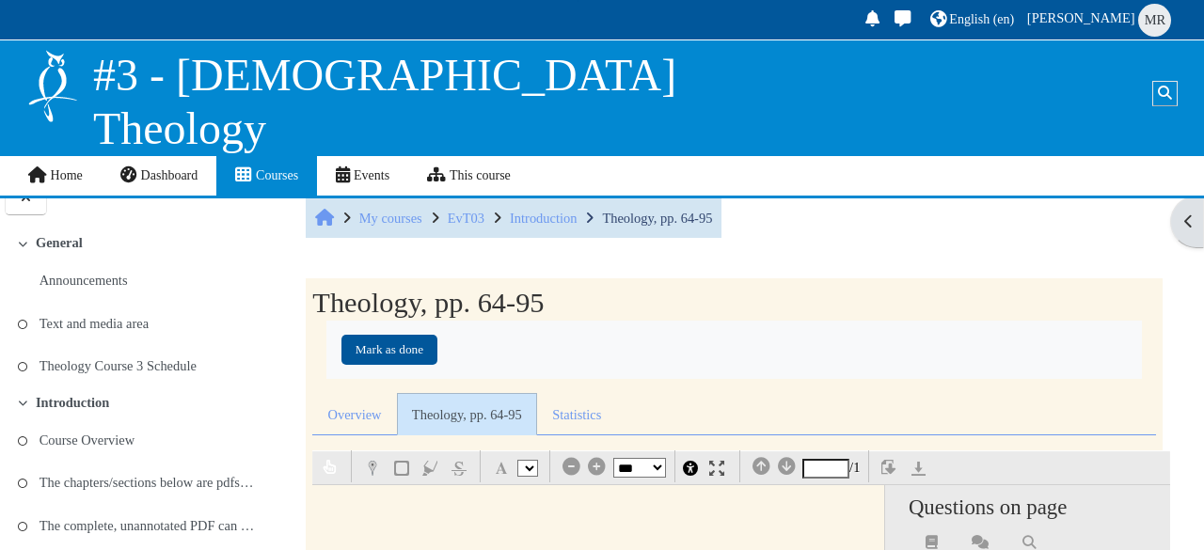
select select "*"
select select "**"
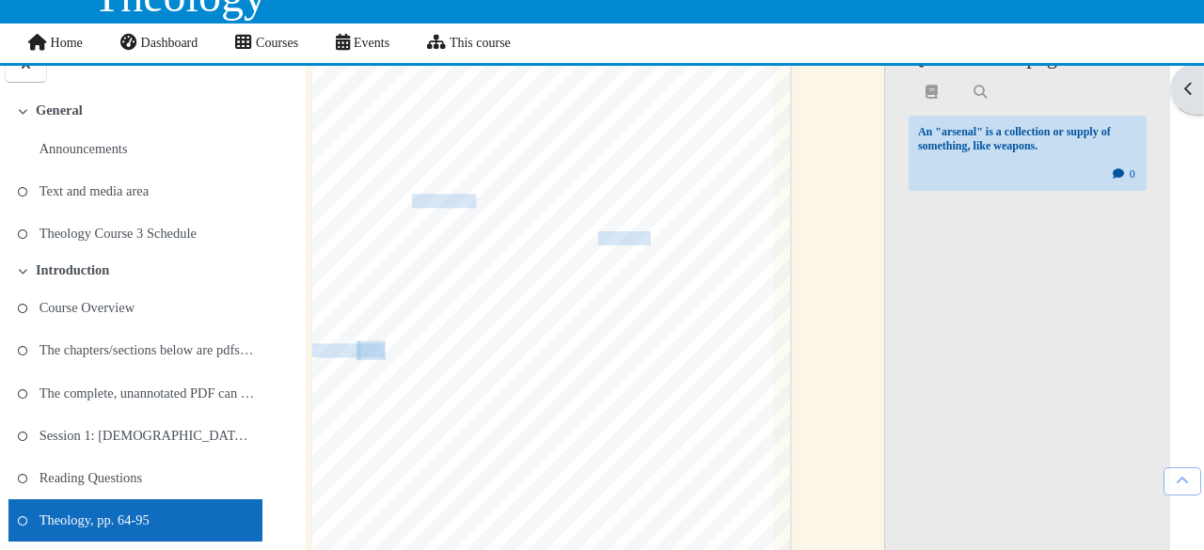
scroll to position [1729, 45]
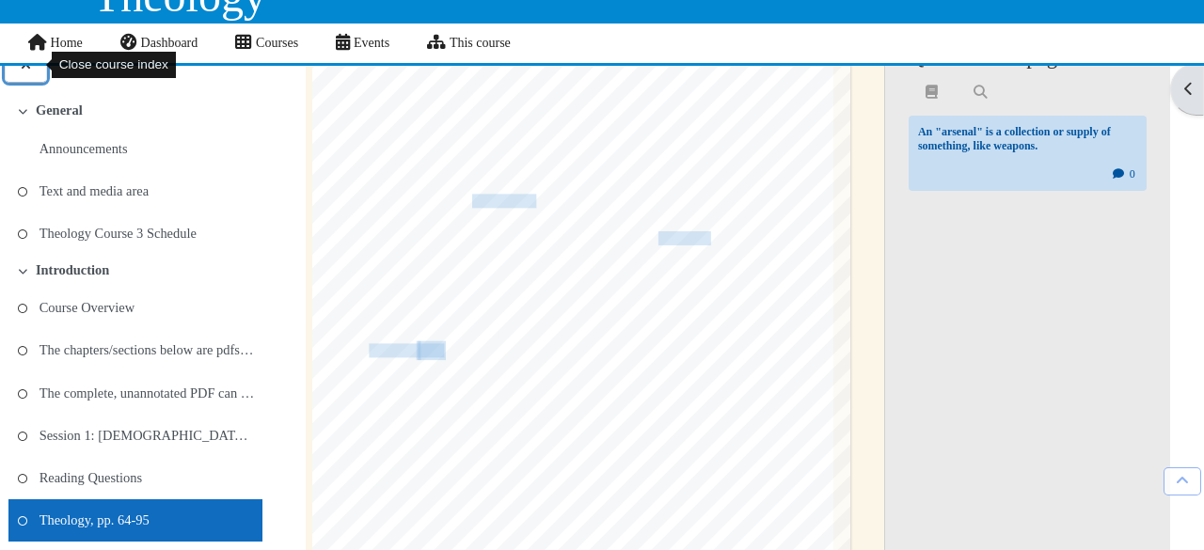
click at [28, 67] on icon at bounding box center [26, 64] width 18 height 14
click at [26, 71] on div at bounding box center [134, 65] width 268 height 47
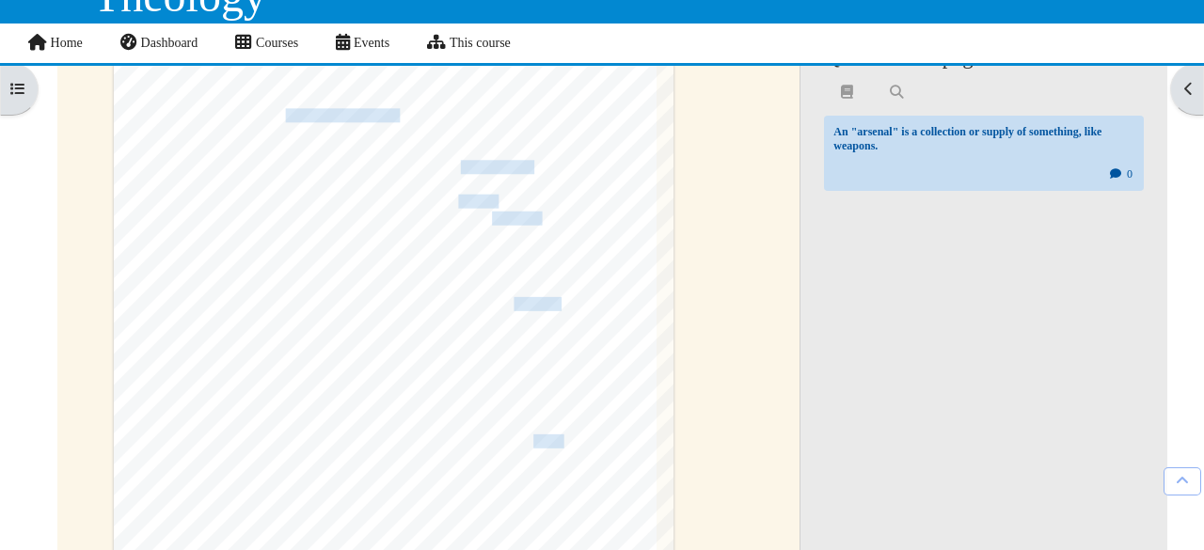
scroll to position [2470, 67]
click at [617, 309] on div "§ 1.6 Sources for Theology 67 Appeals to the authority of nature must be treate…" at bounding box center [394, 375] width 560 height 792
click at [339, 215] on span "been joined .in these accounts to the most malleable" at bounding box center [406, 217] width 271 height 17
click at [363, 125] on span "According to [PERSON_NAME] and [PERSON_NAME]," at bounding box center [344, 131] width 304 height 12
click at [352, 110] on span "pertains to inalienable human rights or political absolutism." at bounding box center [439, 113] width 310 height 17
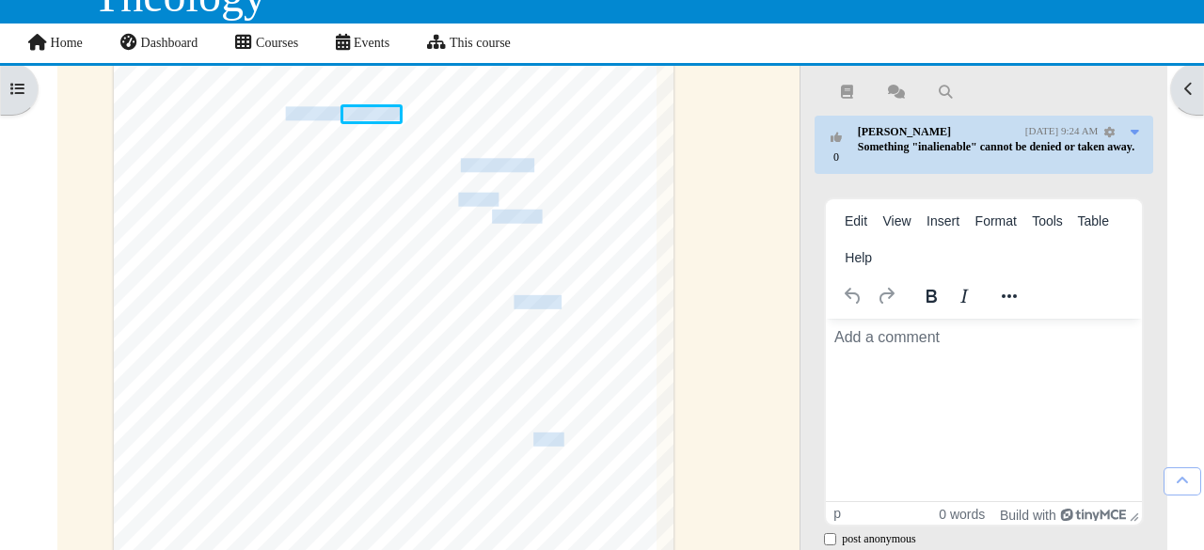
scroll to position [517, 0]
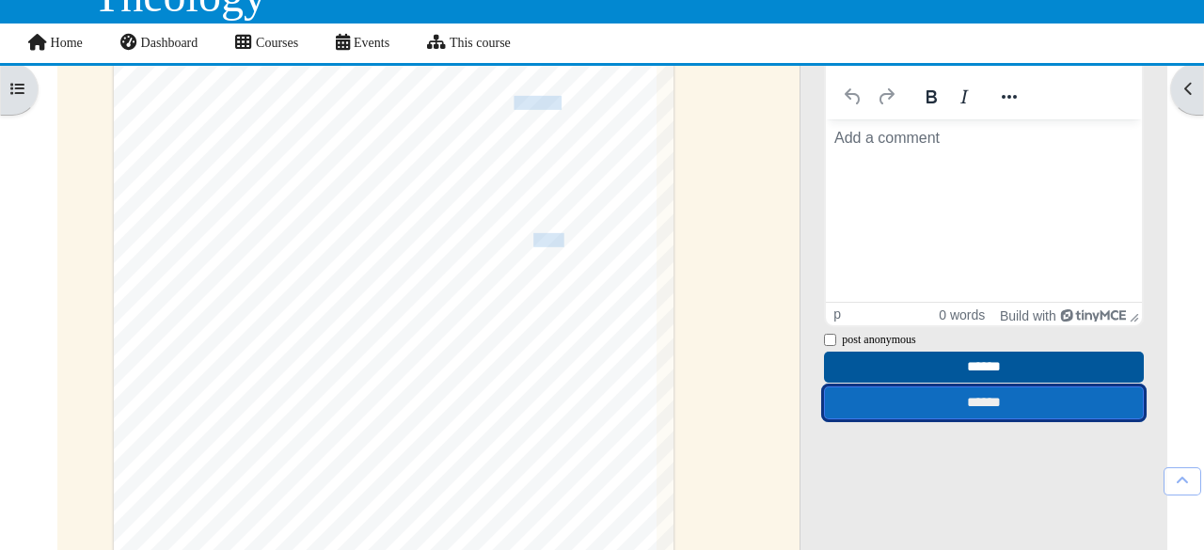
click at [952, 419] on input "******" at bounding box center [984, 403] width 320 height 33
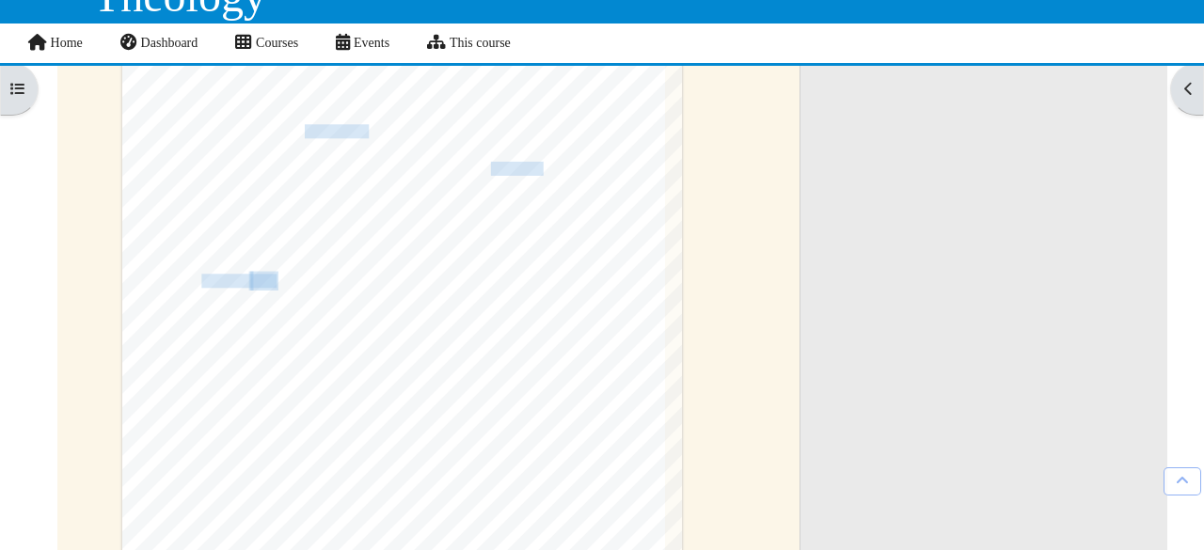
scroll to position [1607, 39]
click at [948, 300] on div "Public comments 0" at bounding box center [984, 250] width 368 height 830
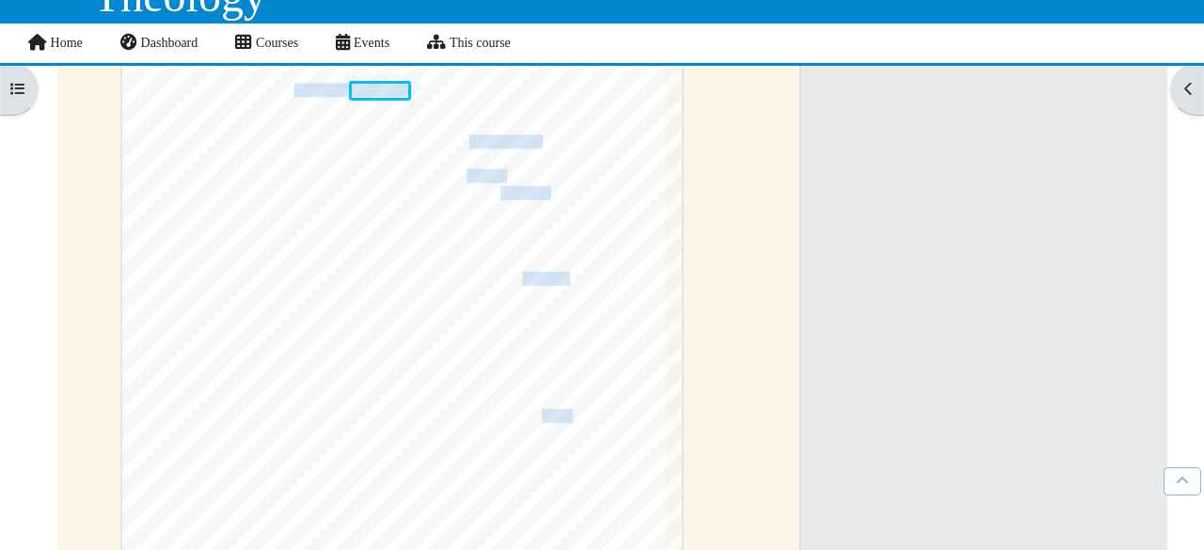
scroll to position [2297, 39]
click at [648, 266] on div "§ 1.6 Sources for Theology 67 Appeals to the authority of nature must be treate…" at bounding box center [402, 349] width 560 height 792
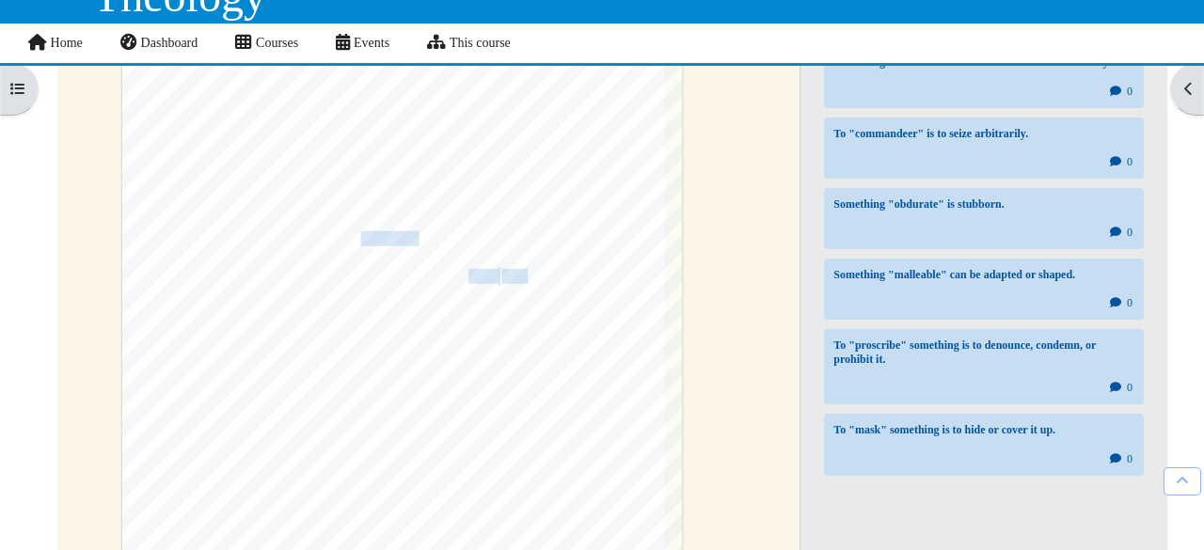
scroll to position [3112, 39]
type input "*"
click at [372, 231] on div "68 Prolegomena They exist as values that can only be declared about nature or p…" at bounding box center [402, 394] width 560 height 792
click at [617, 398] on div "68 Prolegomena They exist as values that can only be declared about nature or p…" at bounding box center [402, 394] width 560 height 792
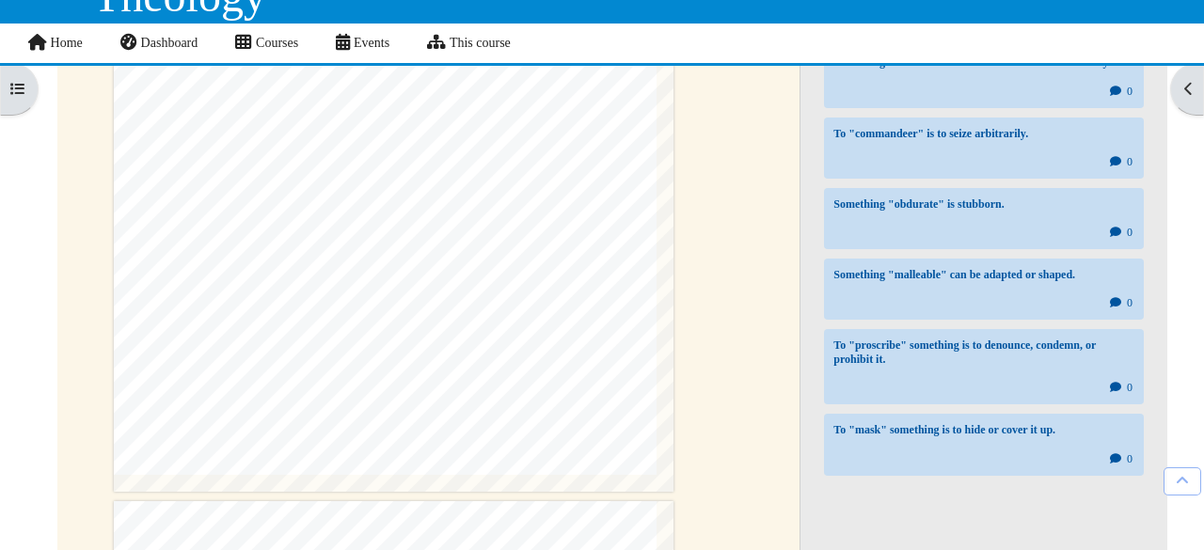
scroll to position [3417, 67]
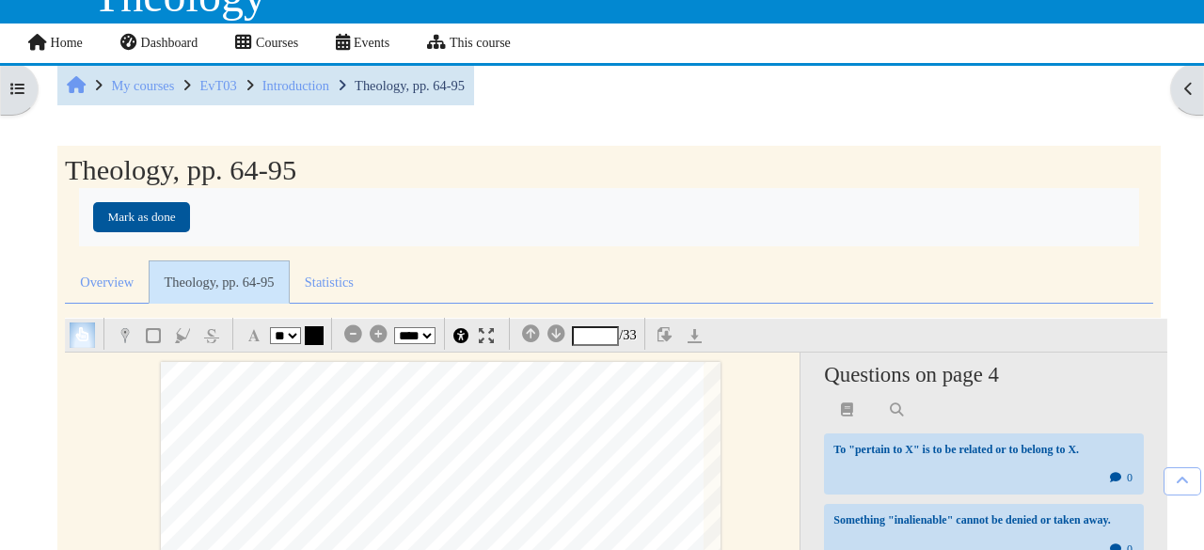
select select "**"
select select "*"
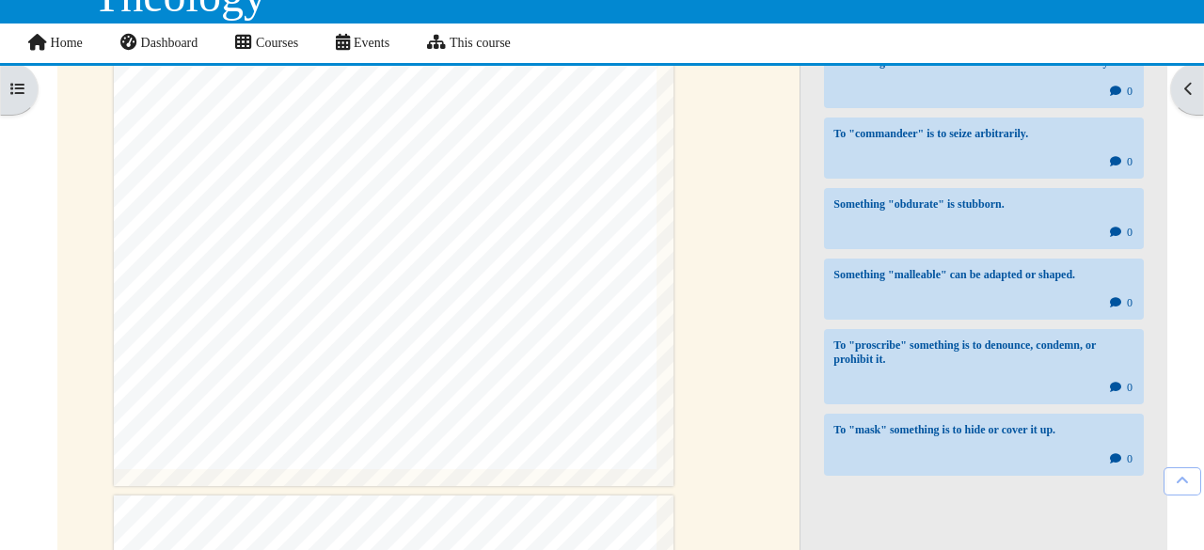
click at [105, 119] on div "68 Prolegomena They exist as values that can only be declared about nature or p…" at bounding box center [385, 81] width 560 height 792
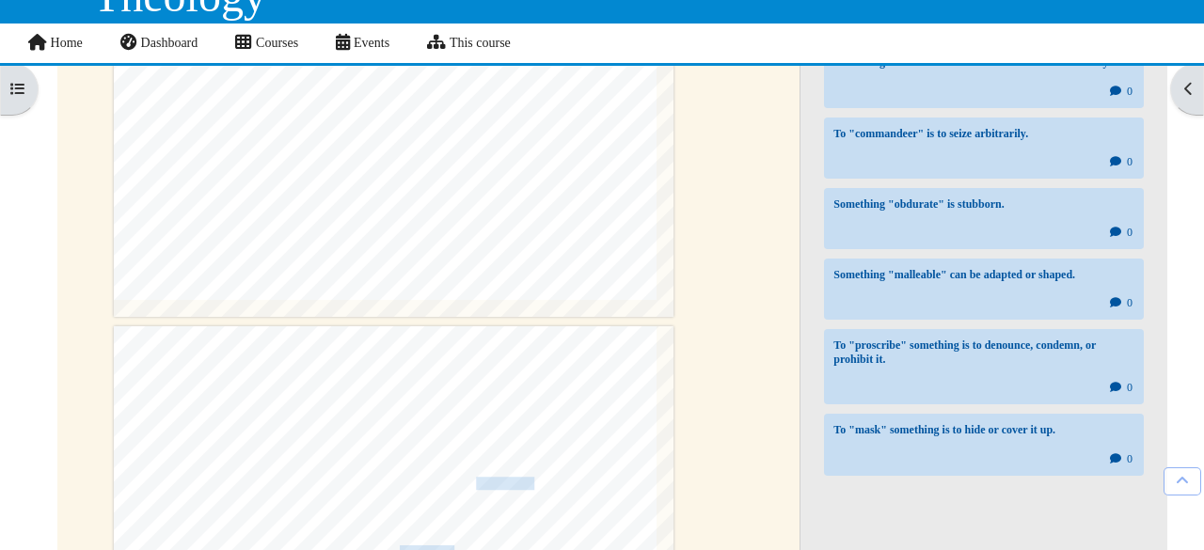
scroll to position [3640, 67]
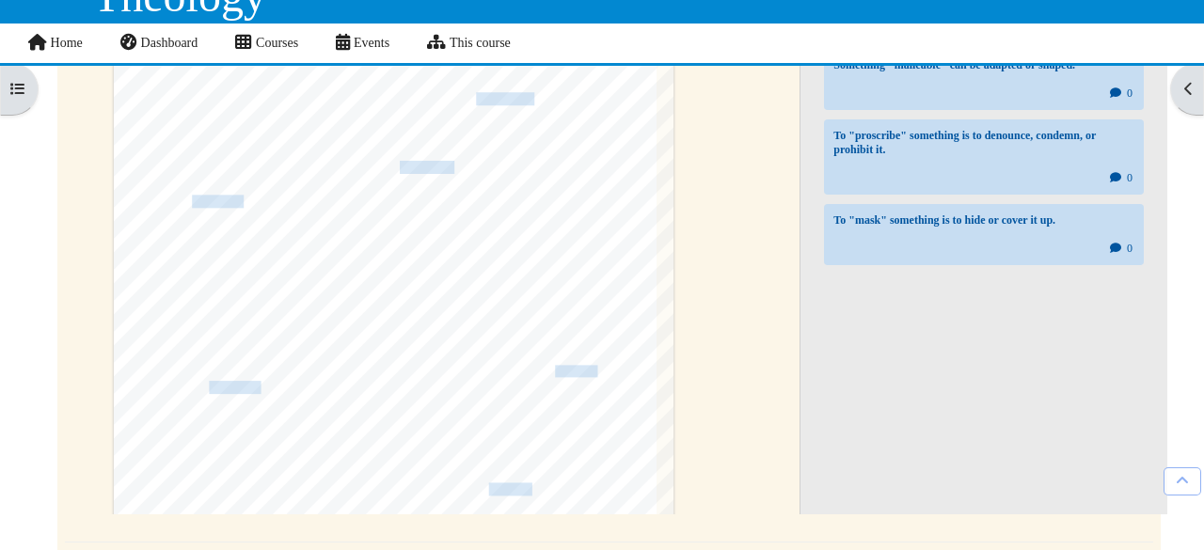
scroll to position [3763, 67]
type input "*"
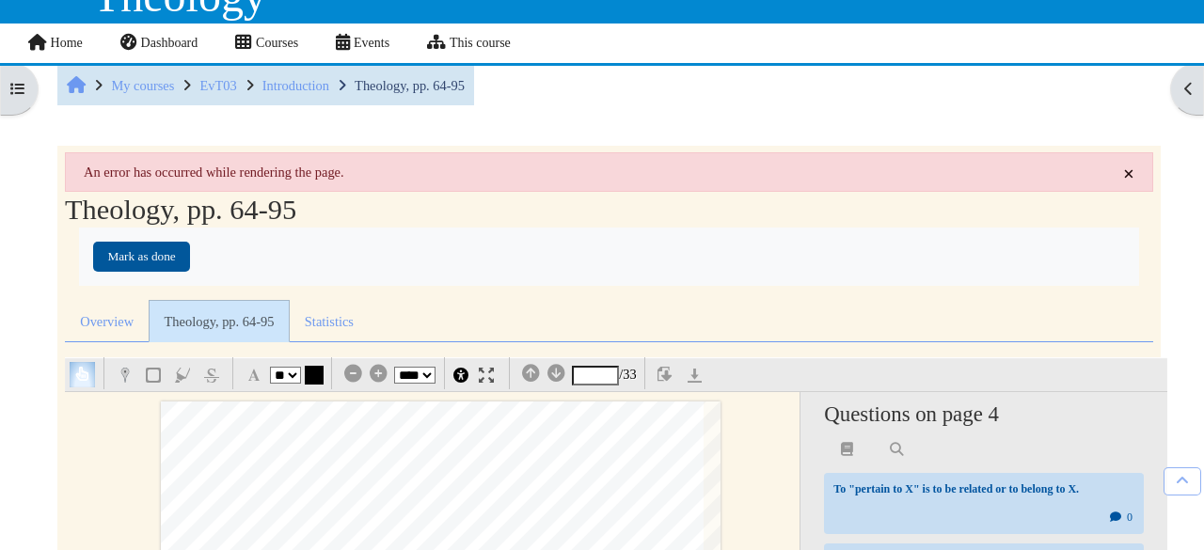
select select "**"
select select "*"
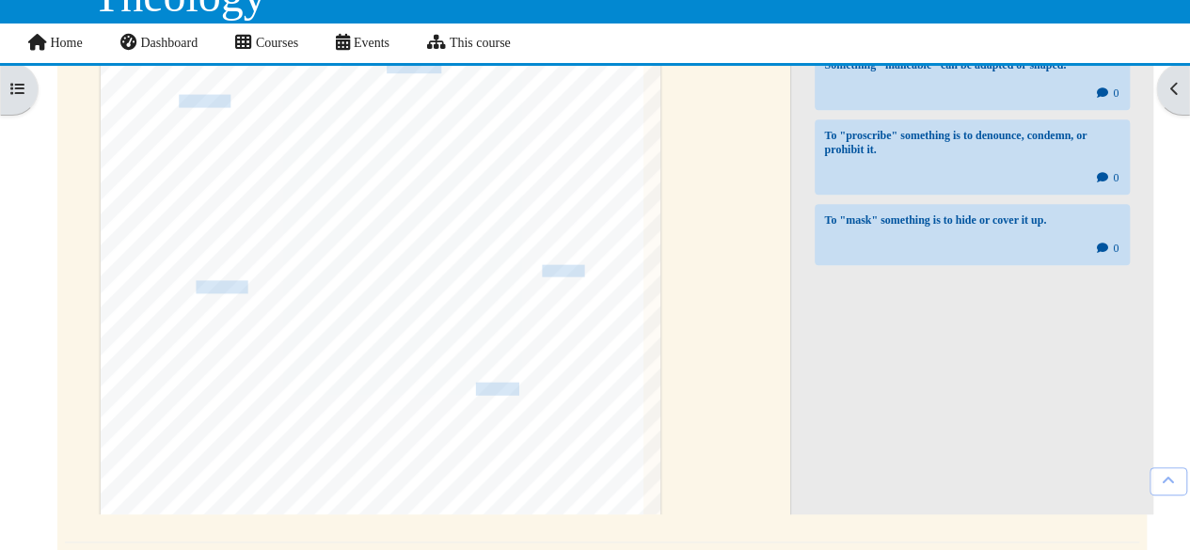
scroll to position [3862, 67]
click at [603, 195] on div "§ 1.6 Sources for [DEMOGRAPHIC_DATA] 69 1.6.4 EXPERIENCE Experience is an obvio…" at bounding box center [381, 236] width 560 height 792
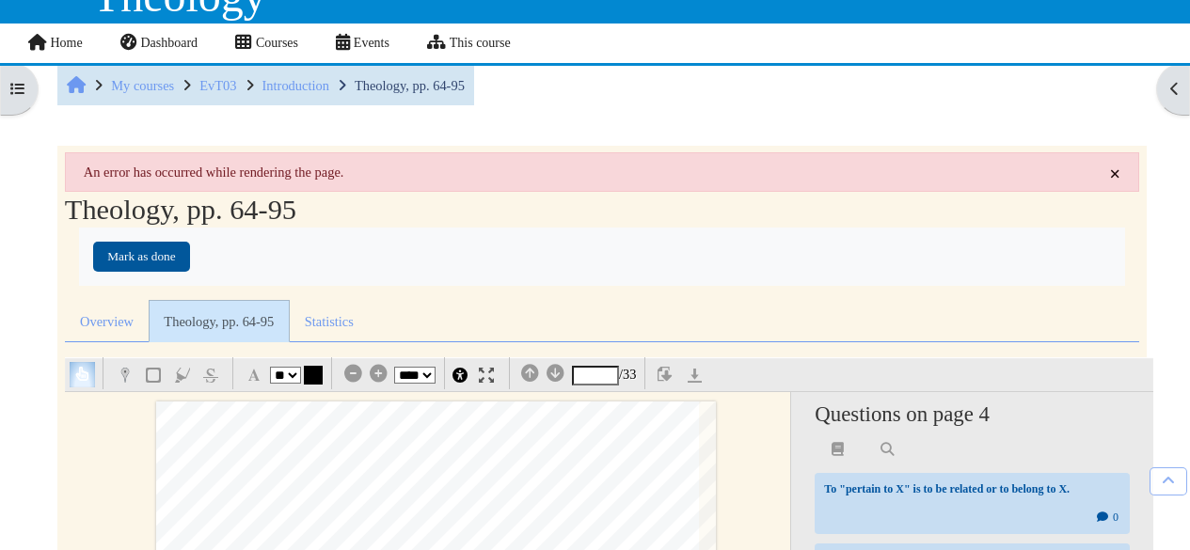
select select "**"
select select "*"
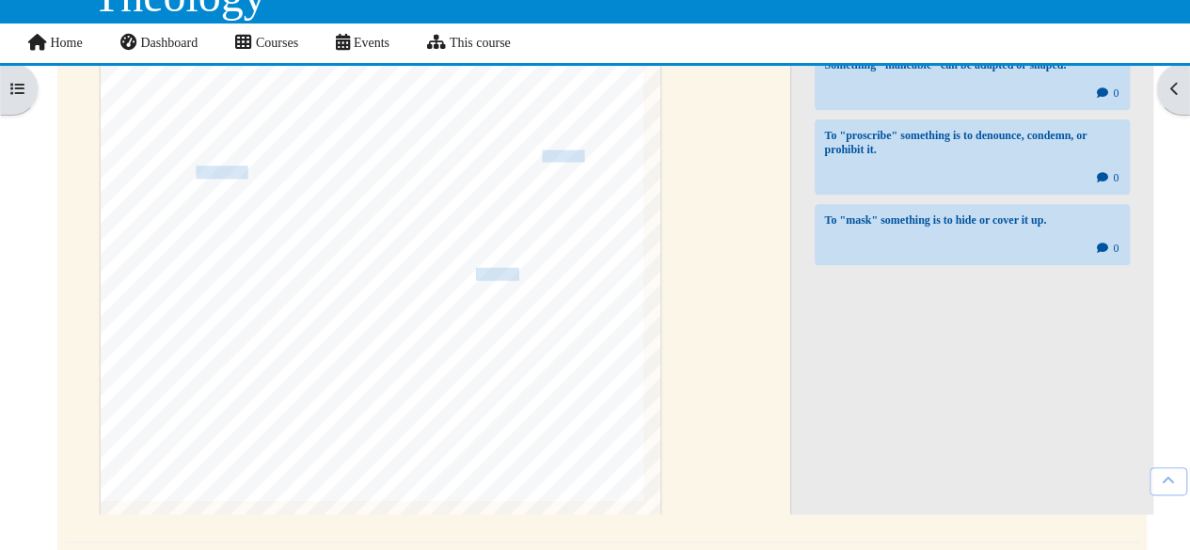
scroll to position [3990, 67]
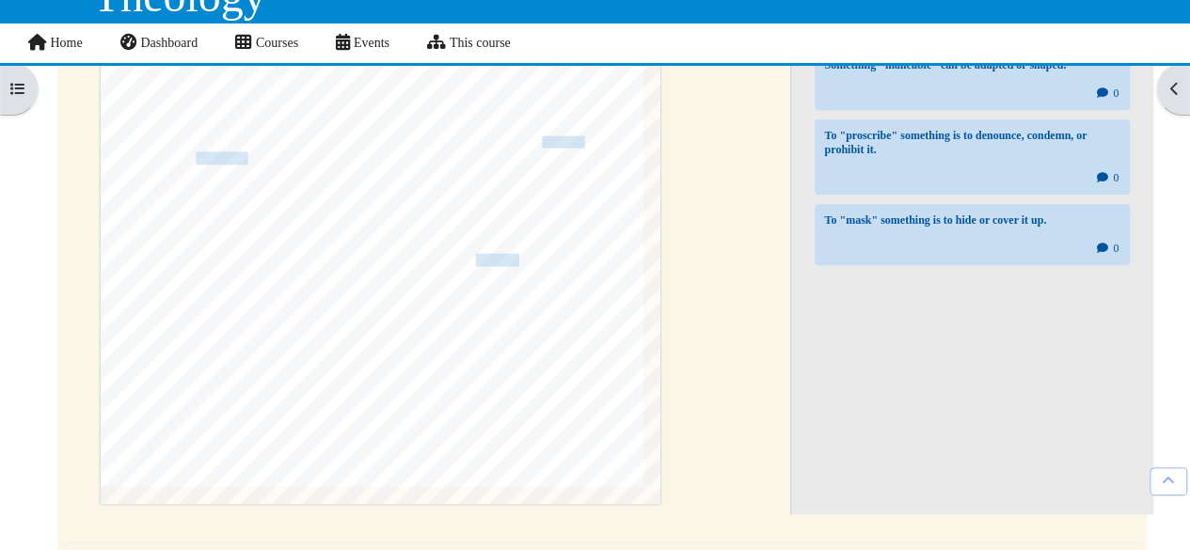
click at [619, 24] on div "Home Dashboard Courses Events This course Participants Participants Grades Chec…" at bounding box center [602, 44] width 1153 height 40
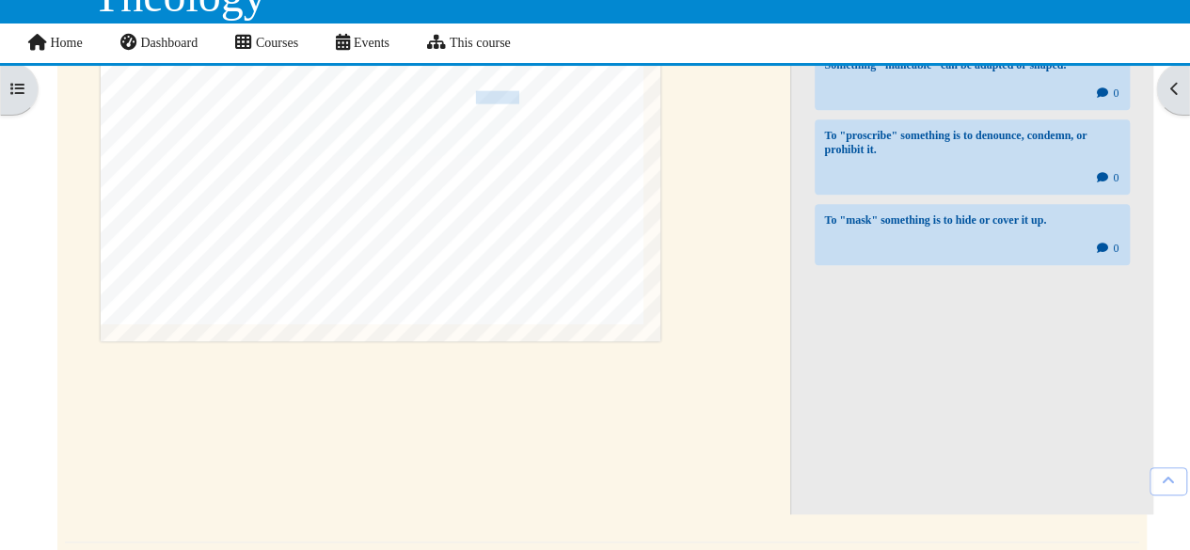
scroll to position [4154, 67]
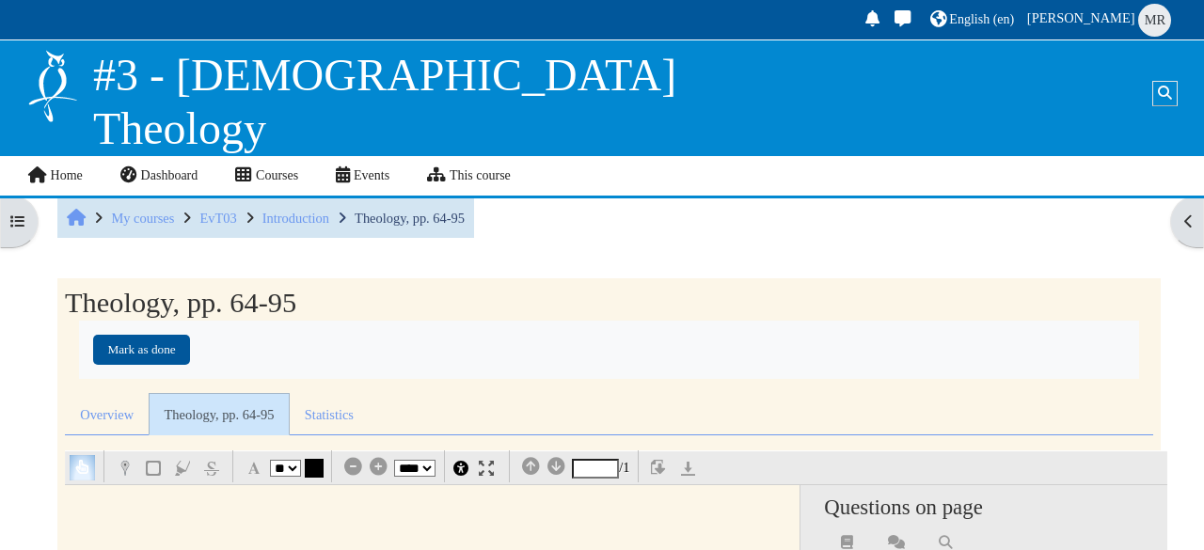
select select "**"
select select "*"
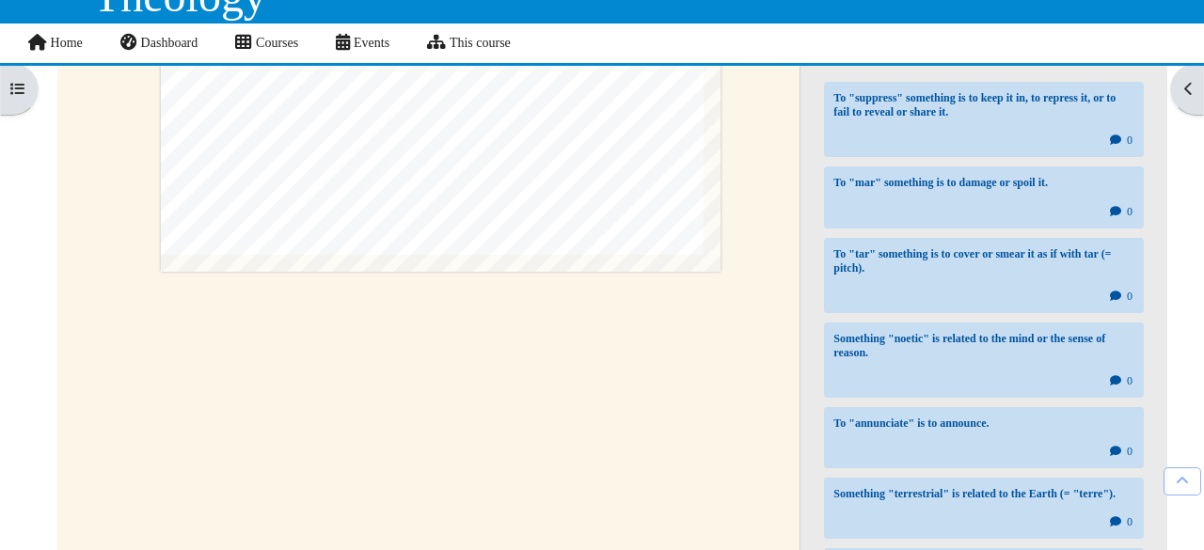
scroll to position [4648, 0]
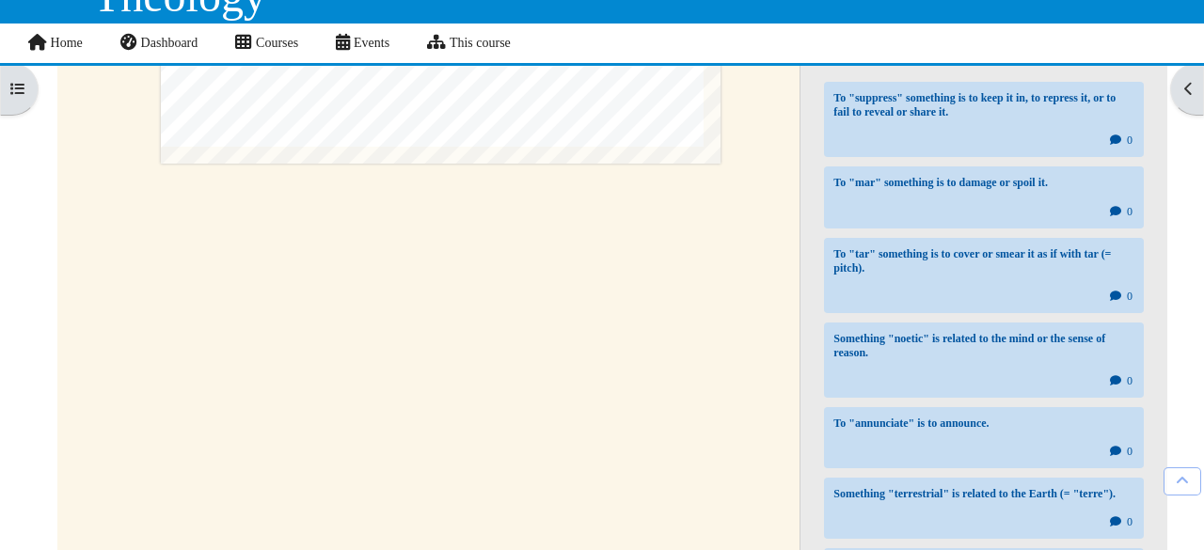
type input "*"
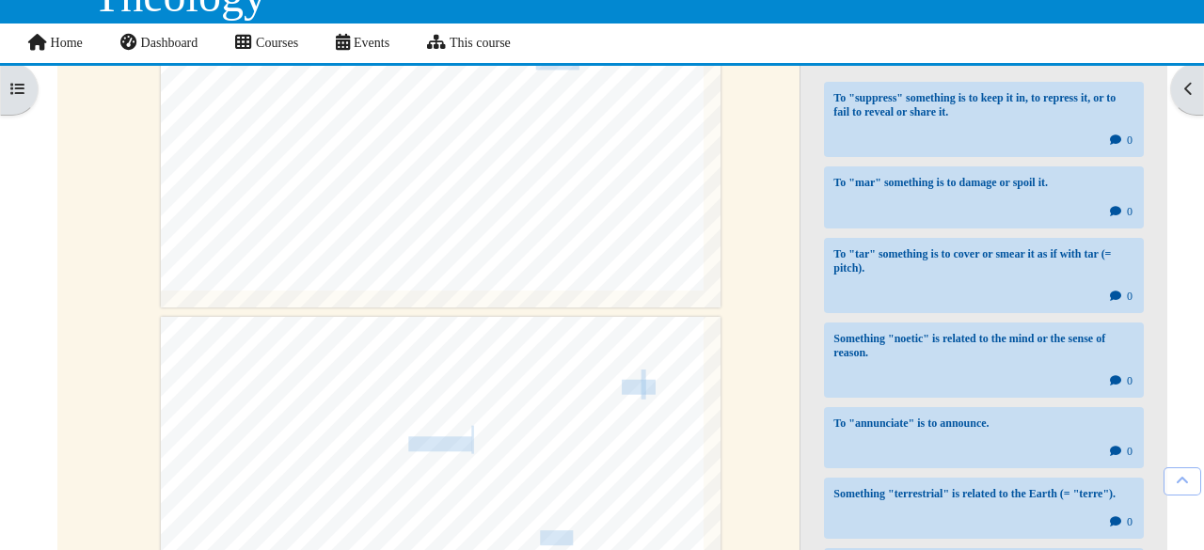
scroll to position [4481, 0]
